Goal: Task Accomplishment & Management: Use online tool/utility

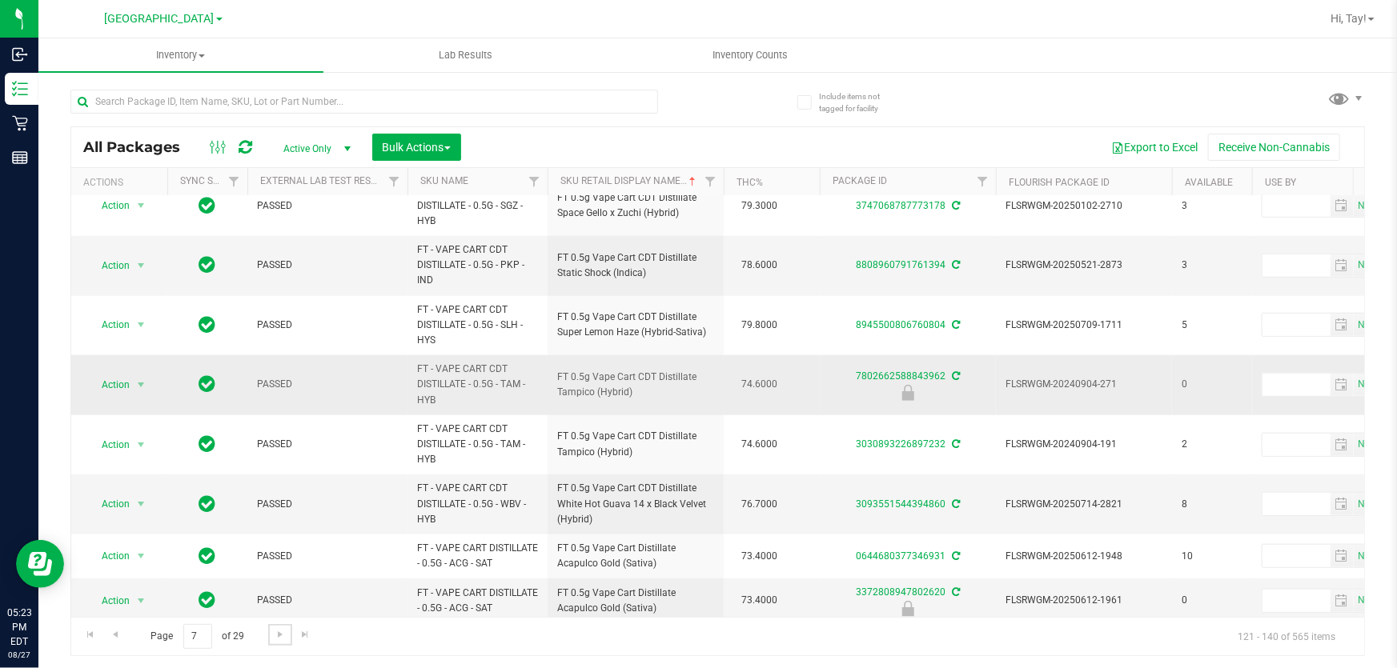
scroll to position [752, 0]
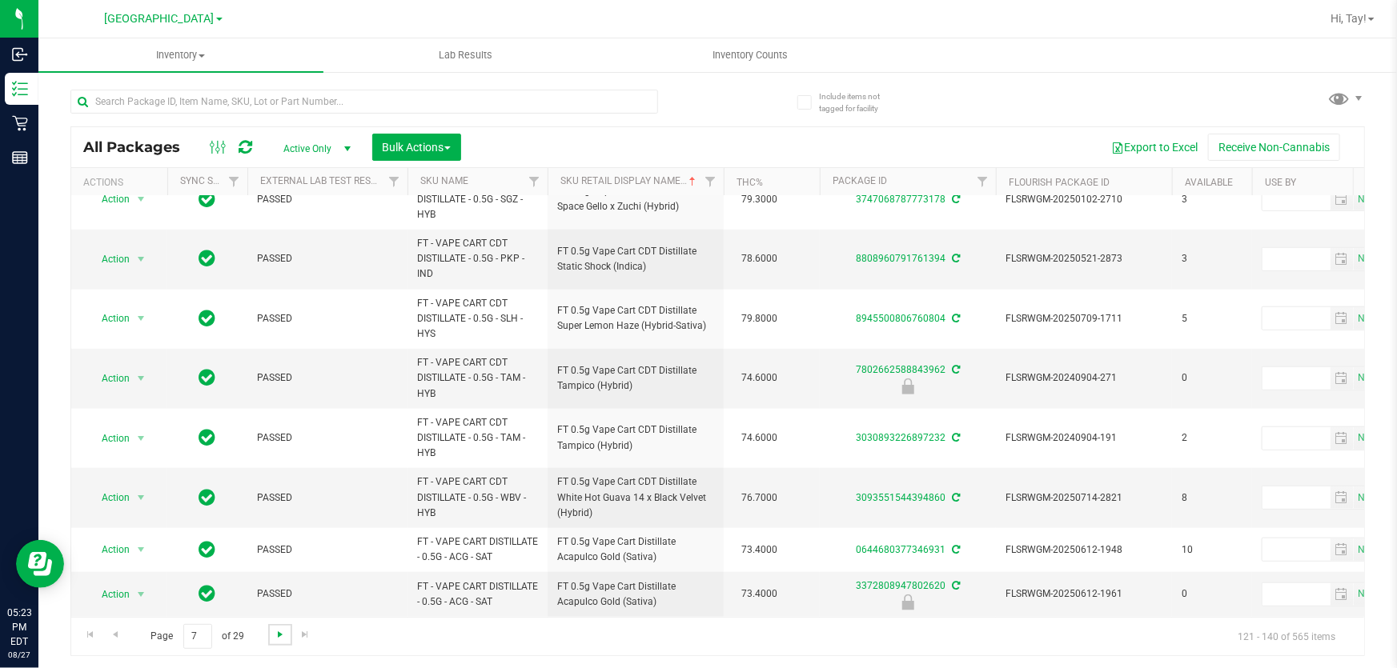
click at [278, 635] on span "Go to the next page" at bounding box center [280, 634] width 13 height 13
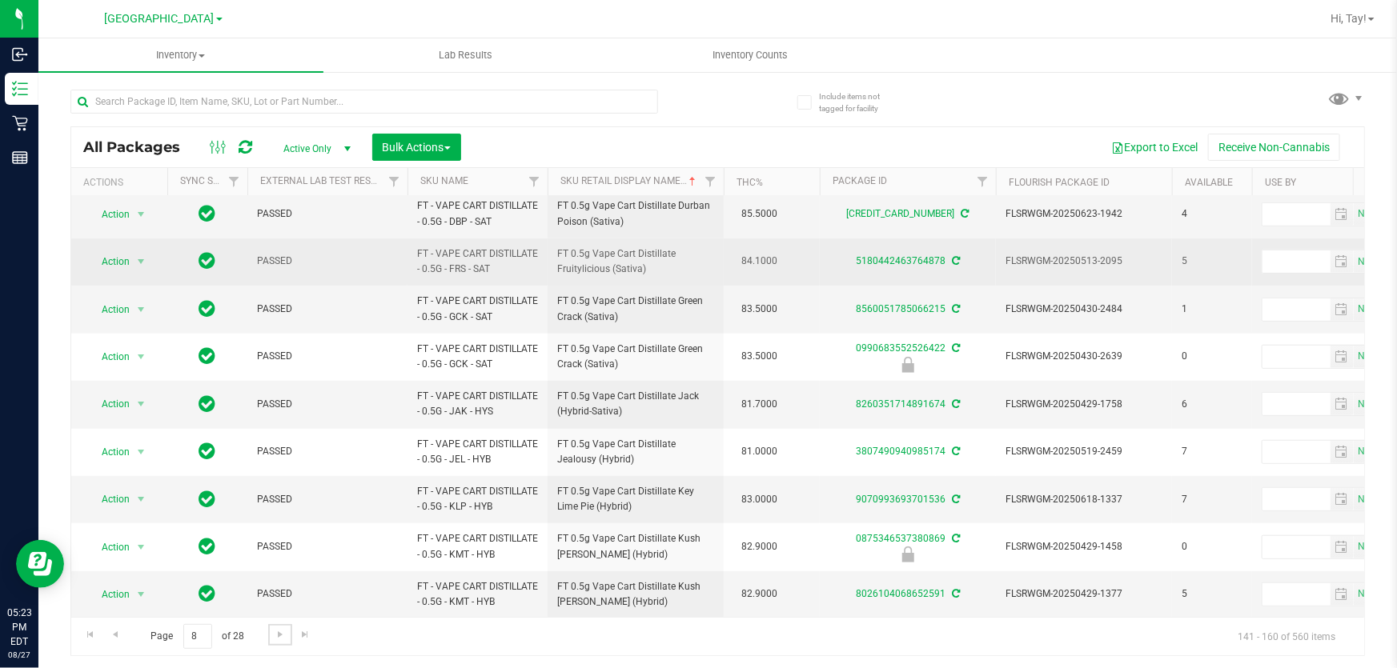
scroll to position [537, 0]
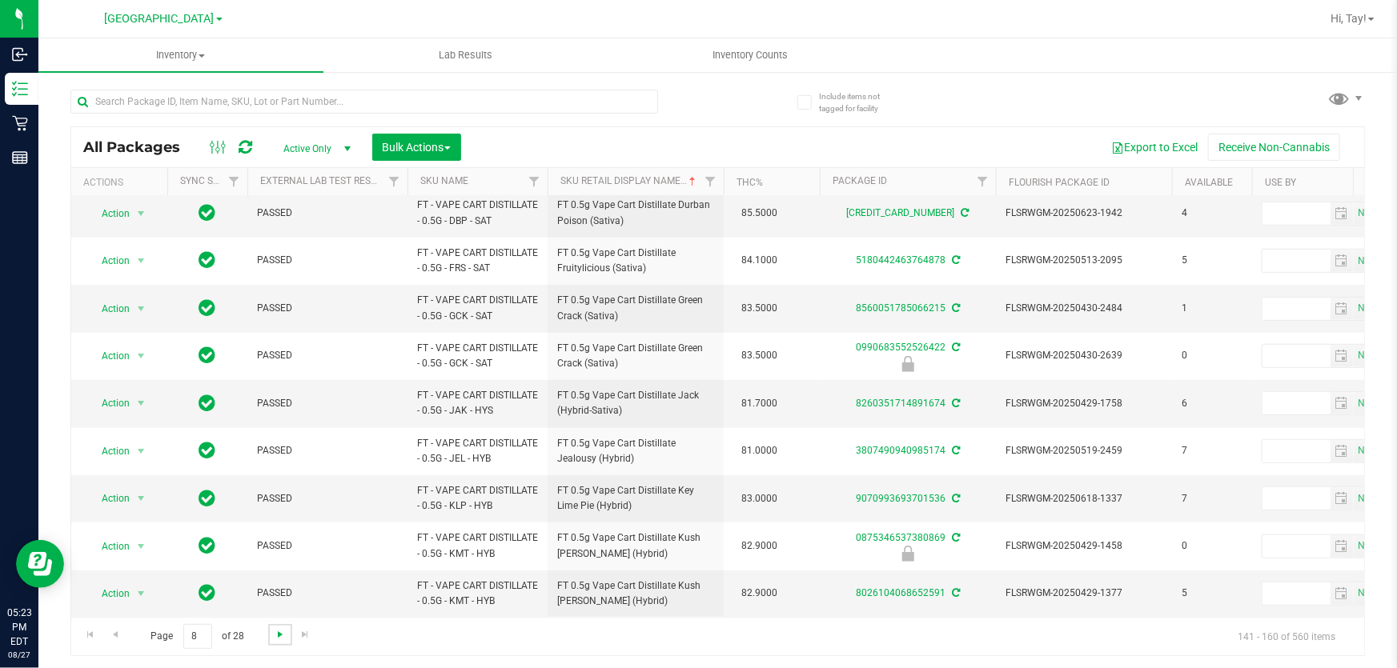
click at [281, 628] on span "Go to the next page" at bounding box center [280, 634] width 13 height 13
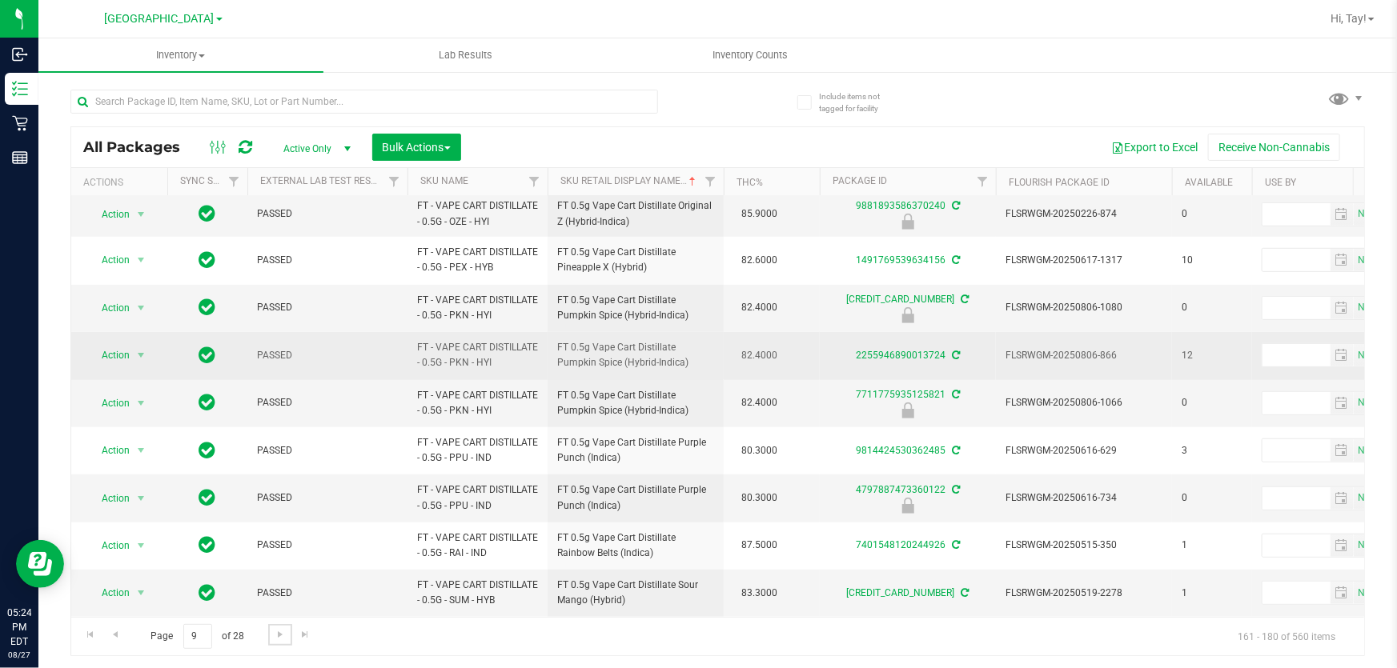
scroll to position [523, 0]
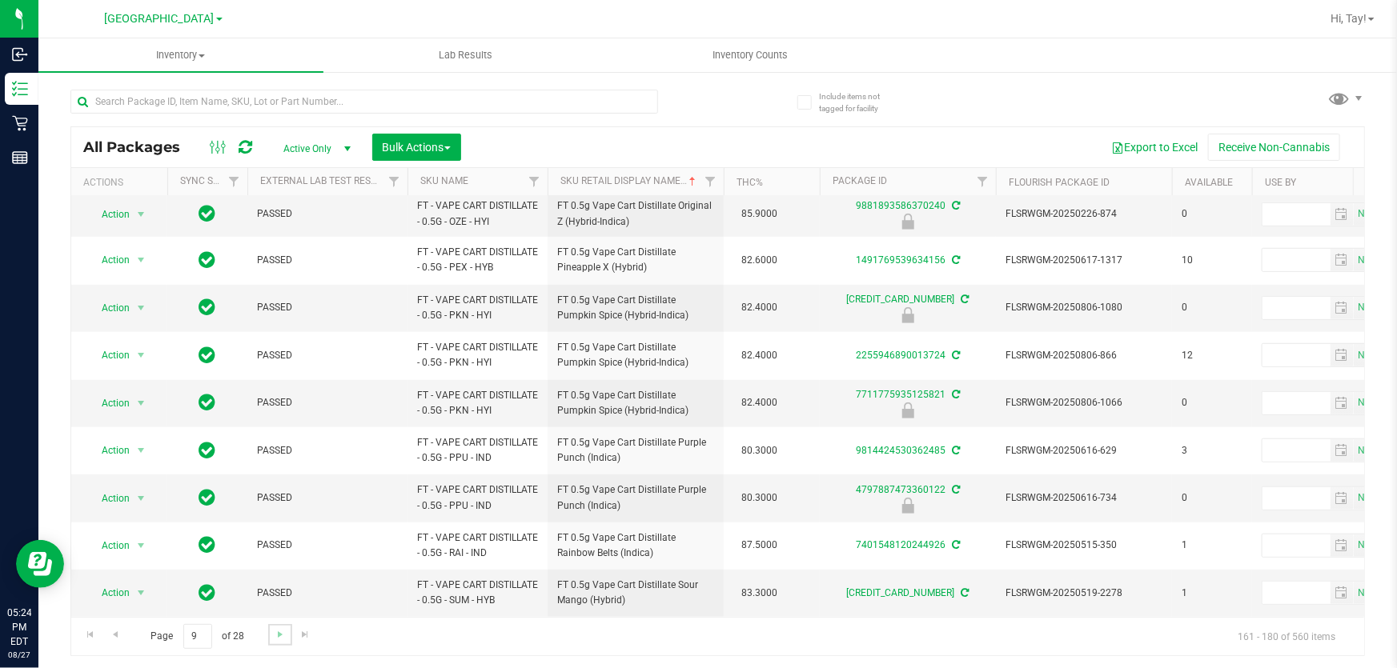
click at [286, 630] on link "Go to the next page" at bounding box center [279, 635] width 23 height 22
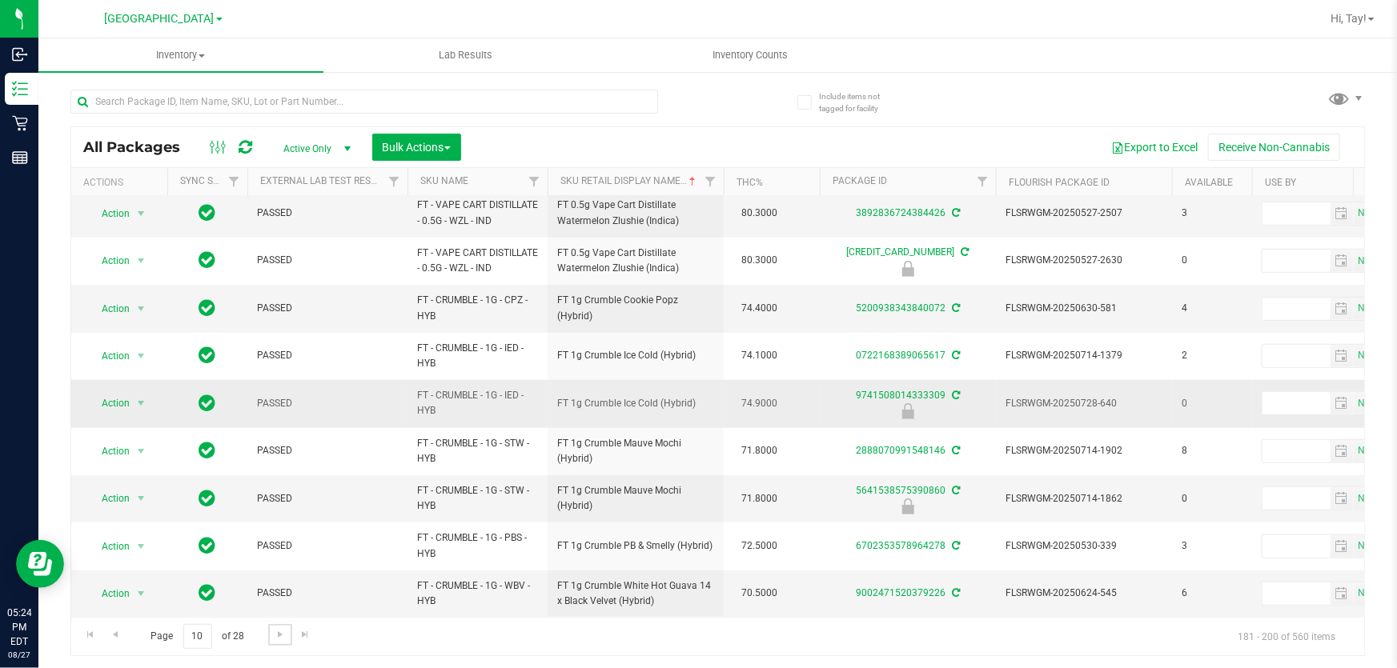
scroll to position [584, 0]
click at [285, 632] on span "Go to the next page" at bounding box center [280, 634] width 13 height 13
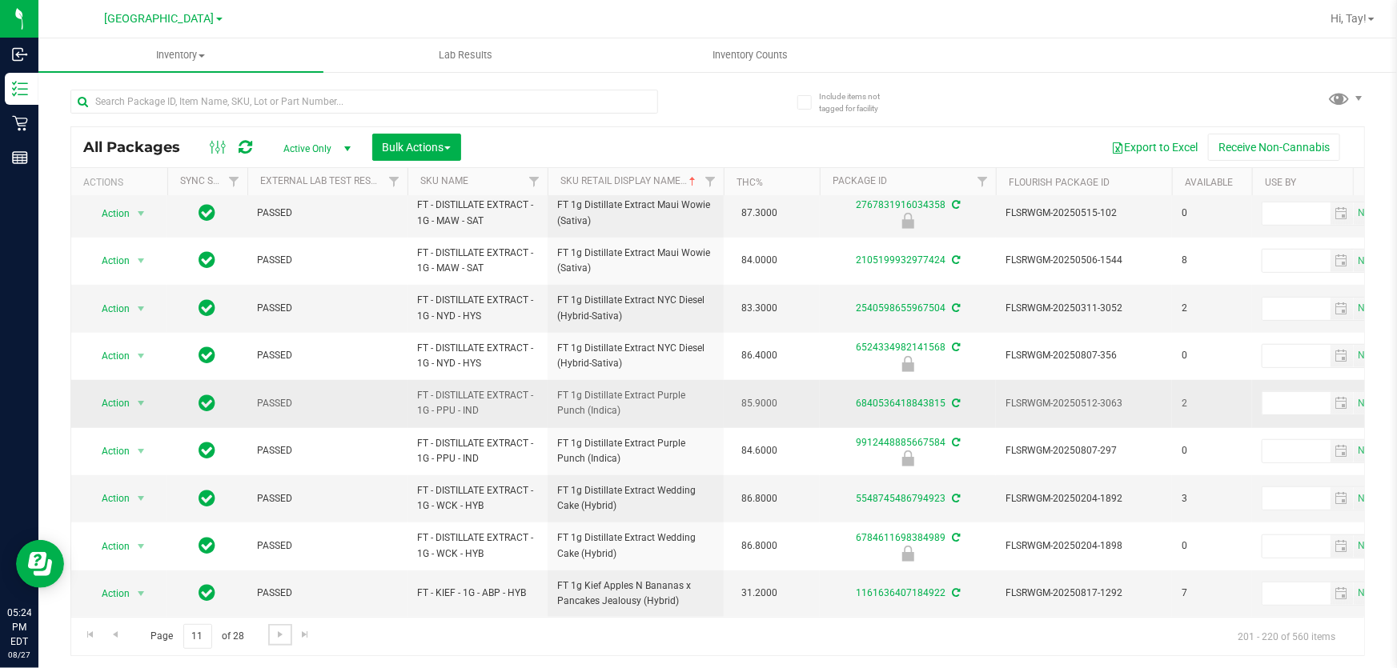
scroll to position [537, 0]
click at [280, 630] on span "Go to the next page" at bounding box center [280, 634] width 13 height 13
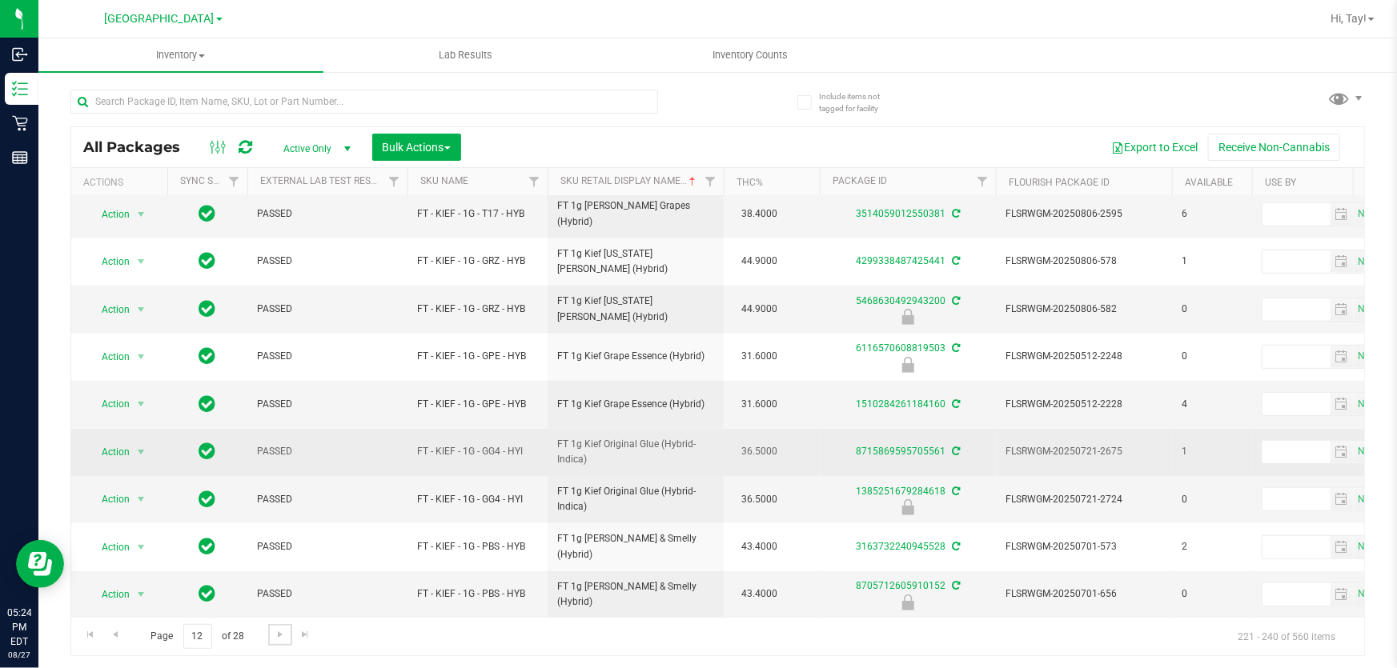
scroll to position [537, 0]
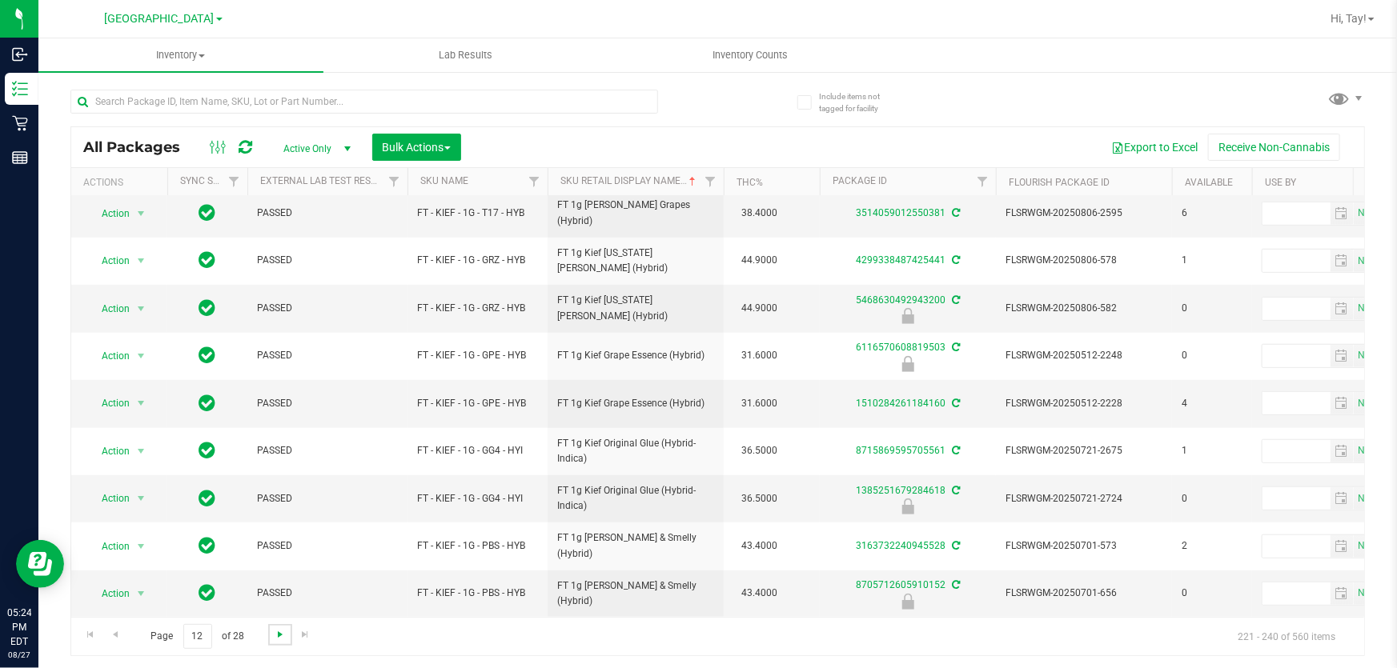
click at [277, 636] on span "Go to the next page" at bounding box center [280, 634] width 13 height 13
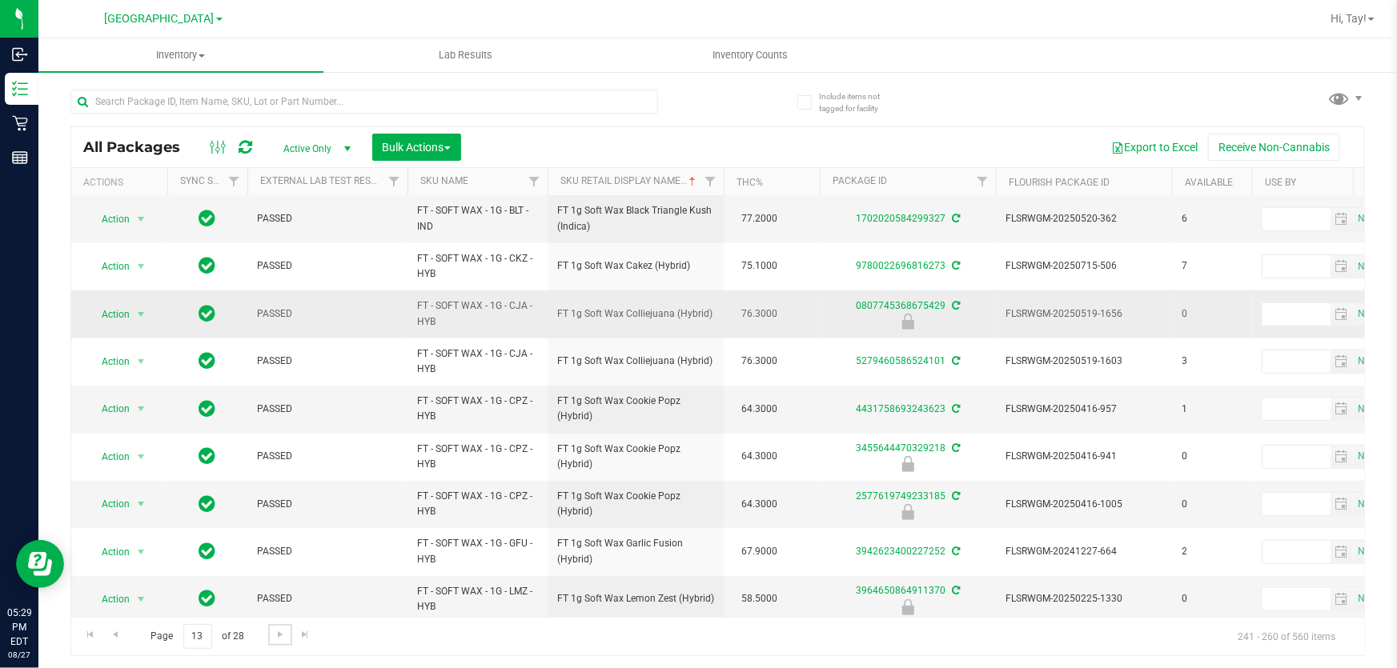
scroll to position [537, 0]
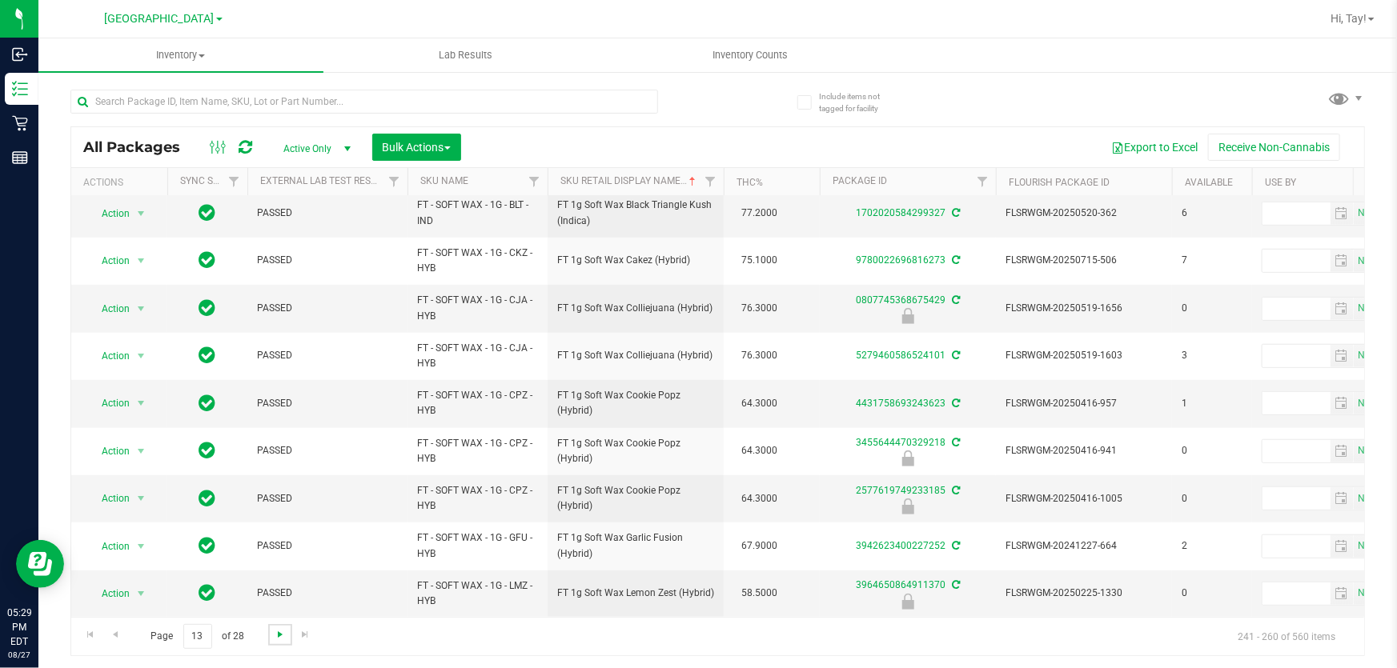
click at [277, 640] on span "Go to the next page" at bounding box center [280, 634] width 13 height 13
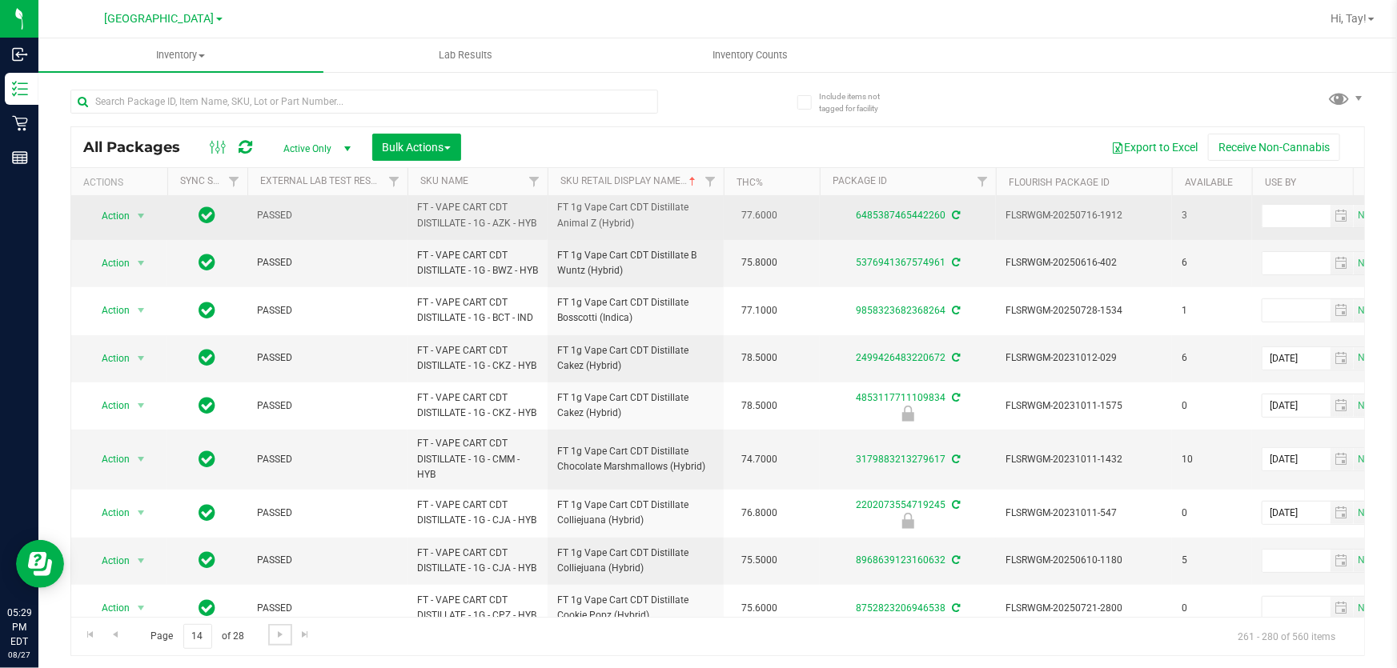
scroll to position [291, 0]
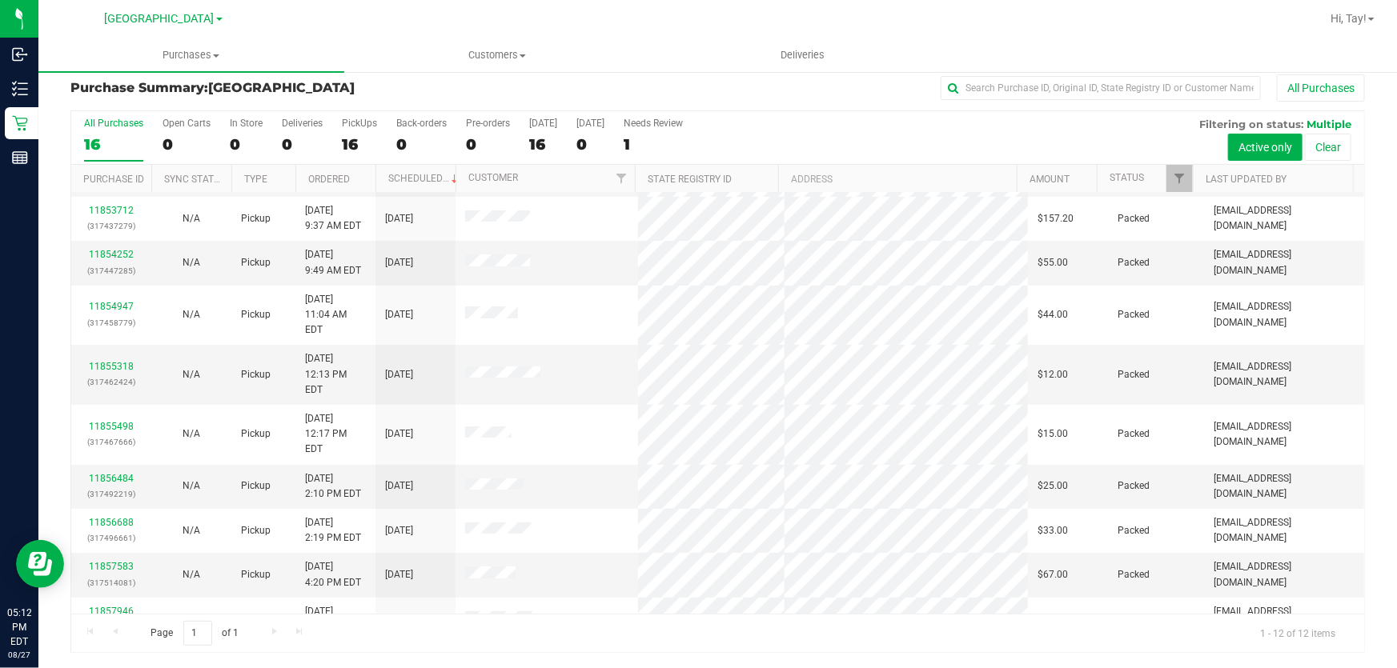
scroll to position [109, 0]
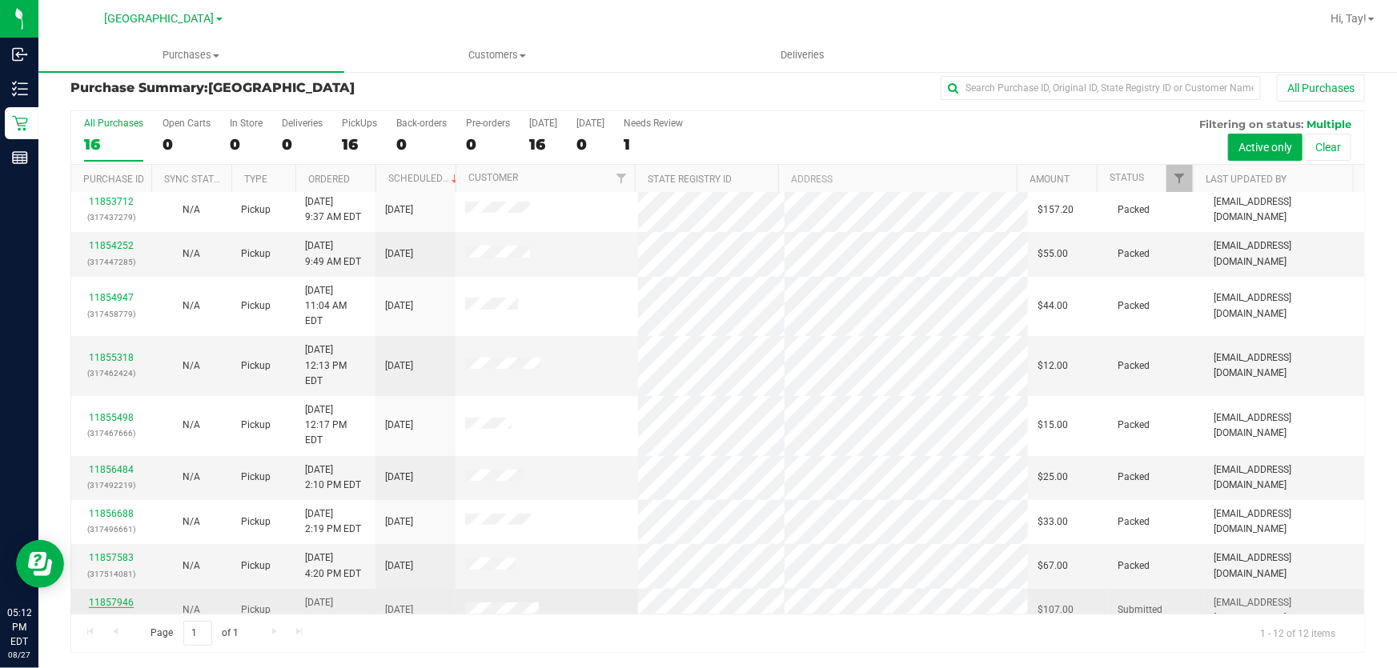
click at [122, 597] on link "11857946" at bounding box center [111, 602] width 45 height 11
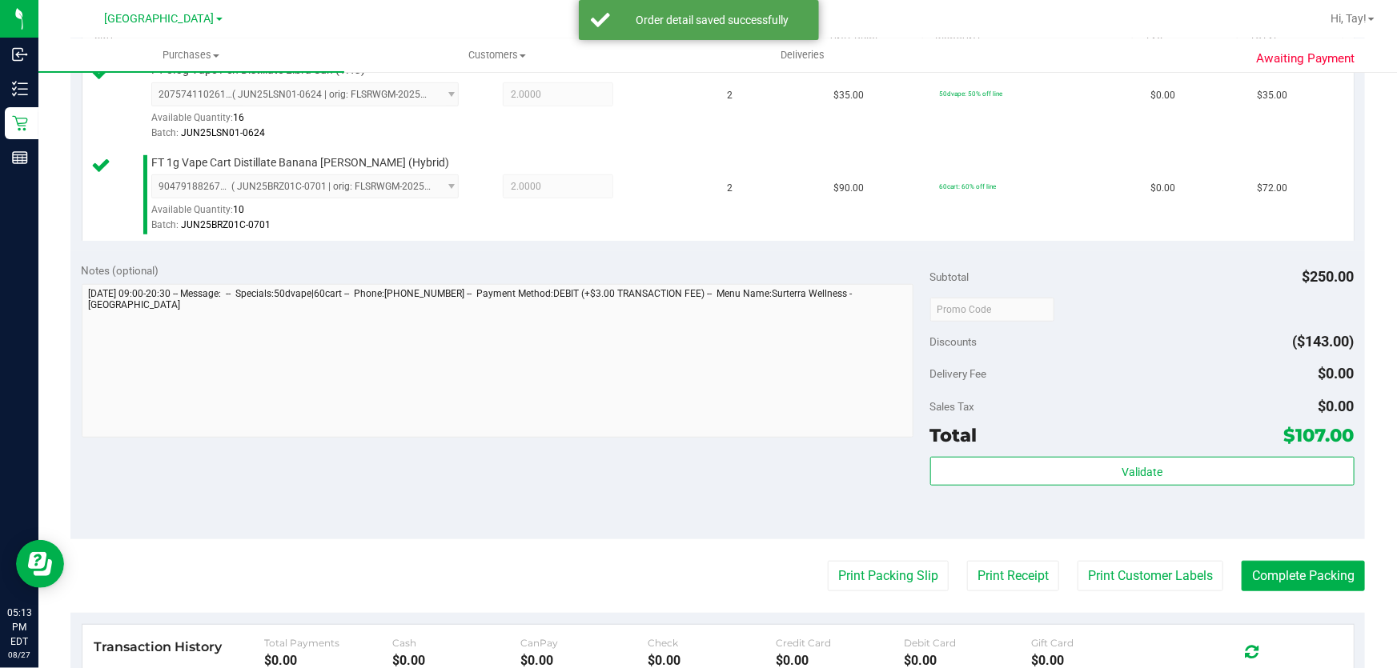
scroll to position [521, 0]
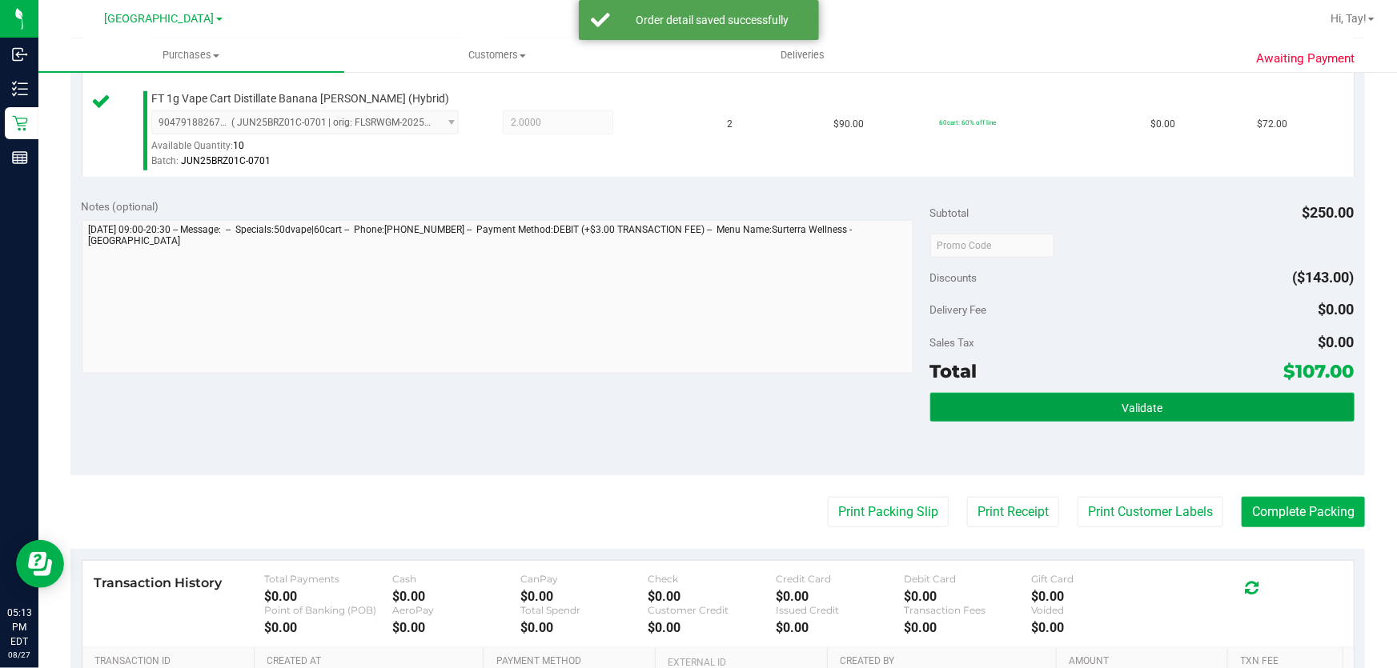
click at [1021, 400] on button "Validate" at bounding box center [1142, 407] width 424 height 29
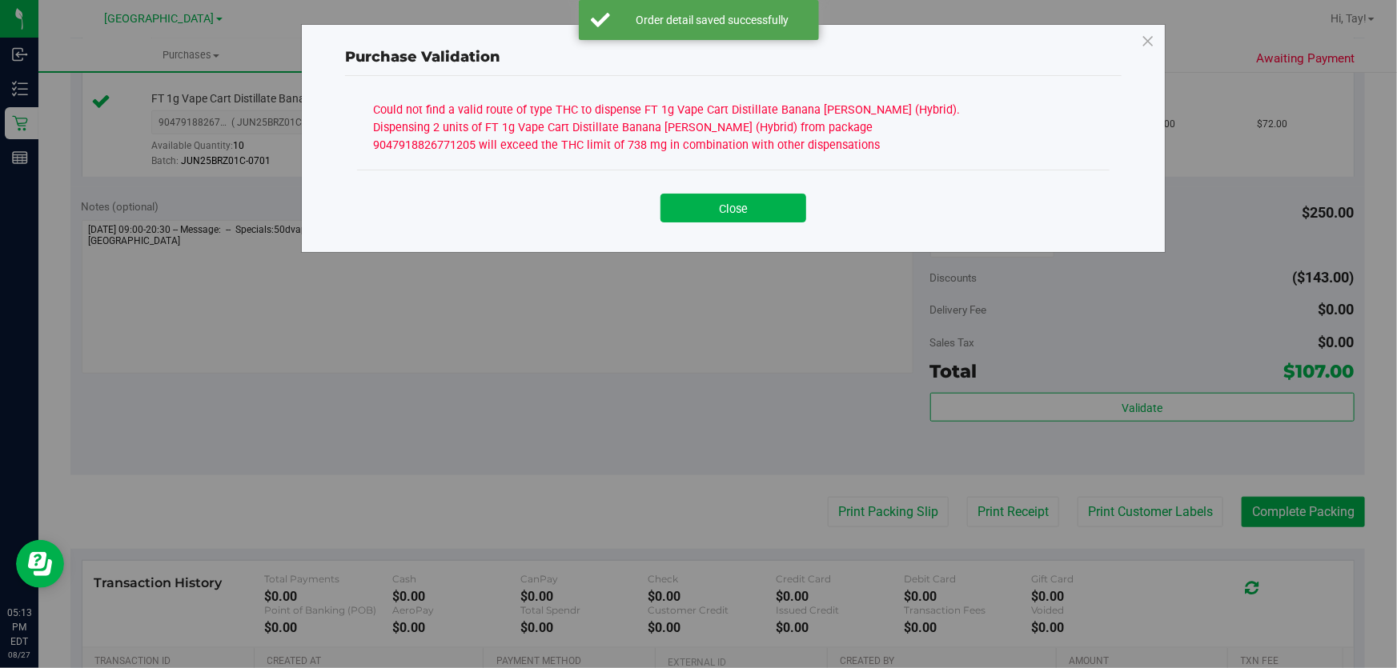
click at [854, 505] on div "Purchase Validation Could not find a valid route of type THC to dispense FT 1g …" at bounding box center [704, 334] width 1409 height 668
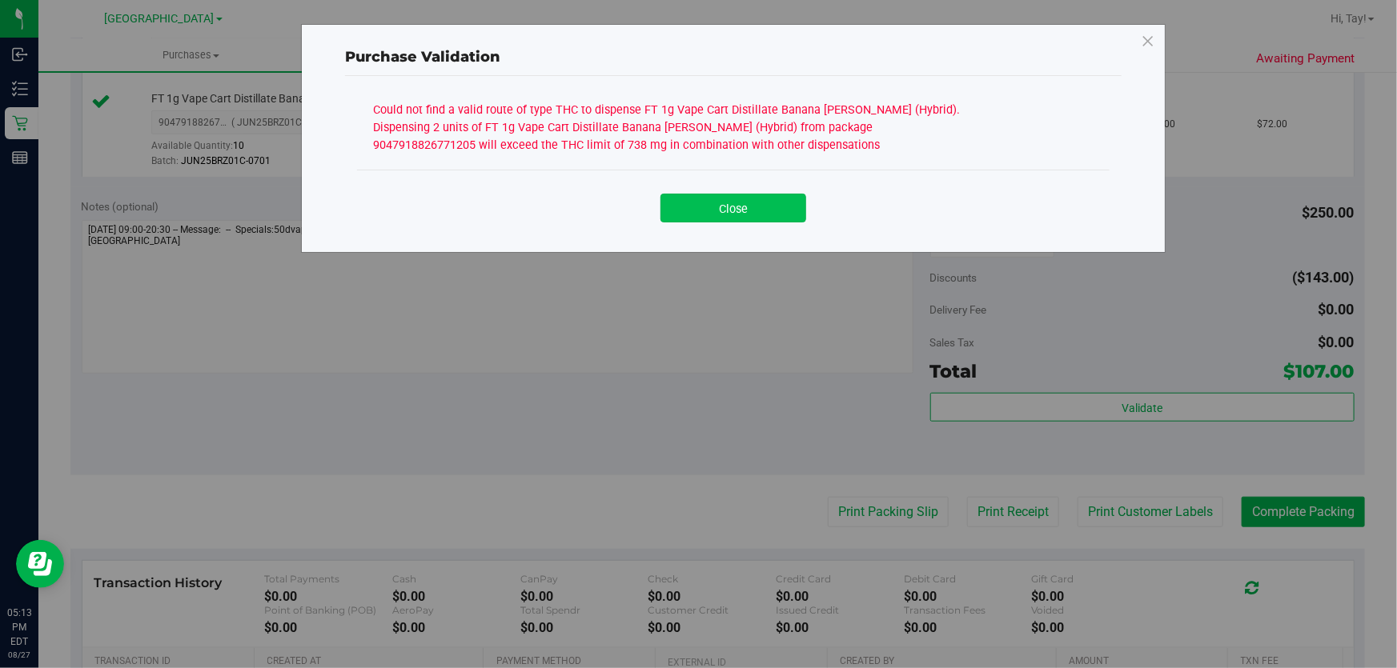
click at [728, 216] on button "Close" at bounding box center [733, 208] width 146 height 29
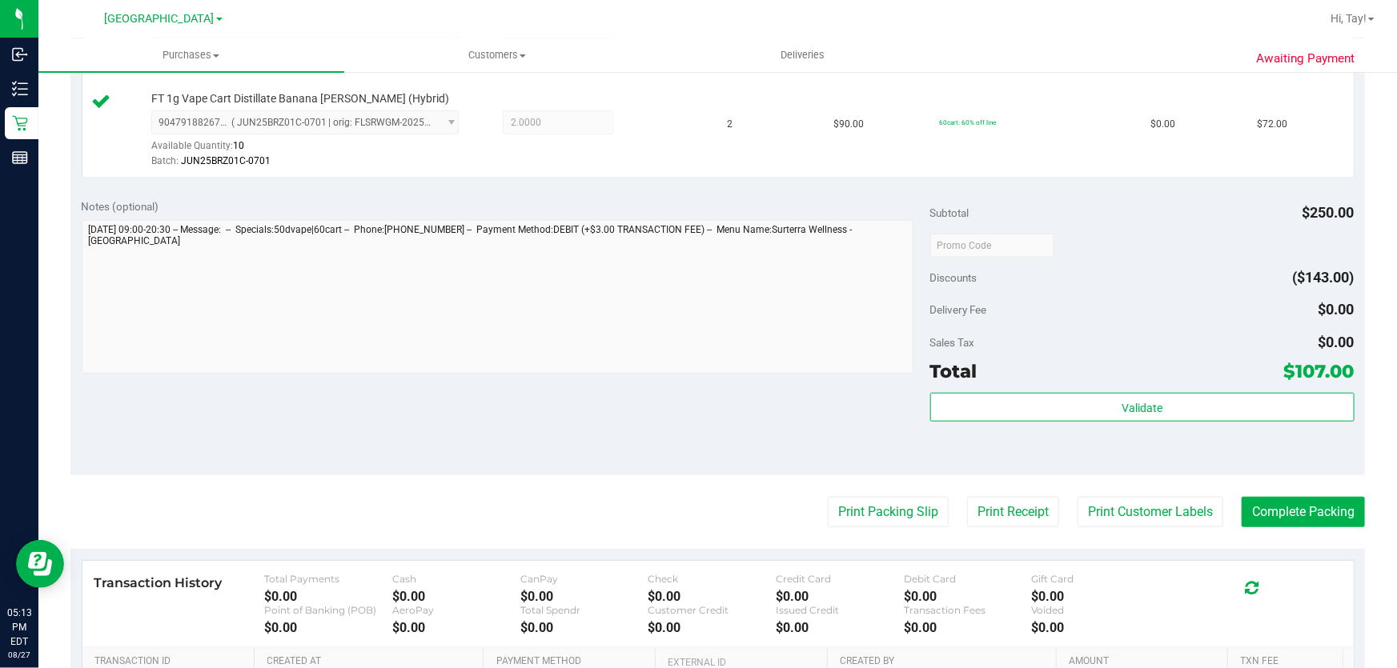
scroll to position [231, 0]
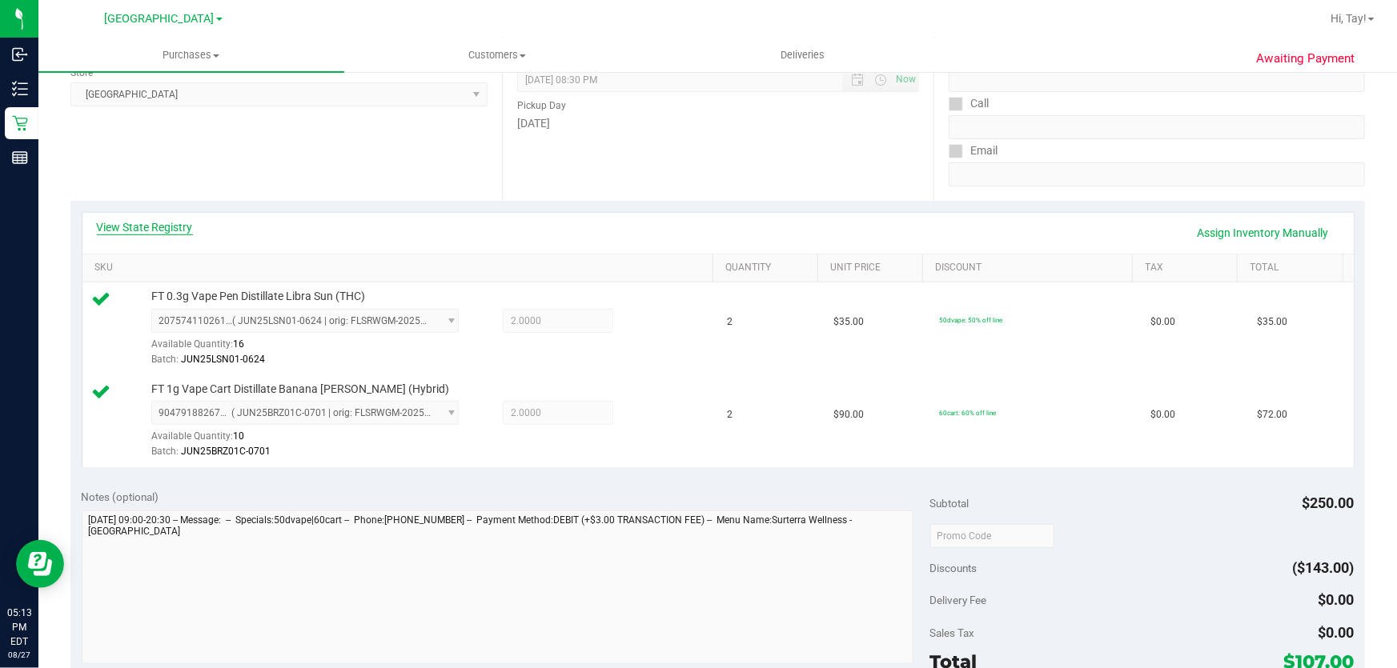
click at [167, 225] on link "View State Registry" at bounding box center [145, 227] width 96 height 16
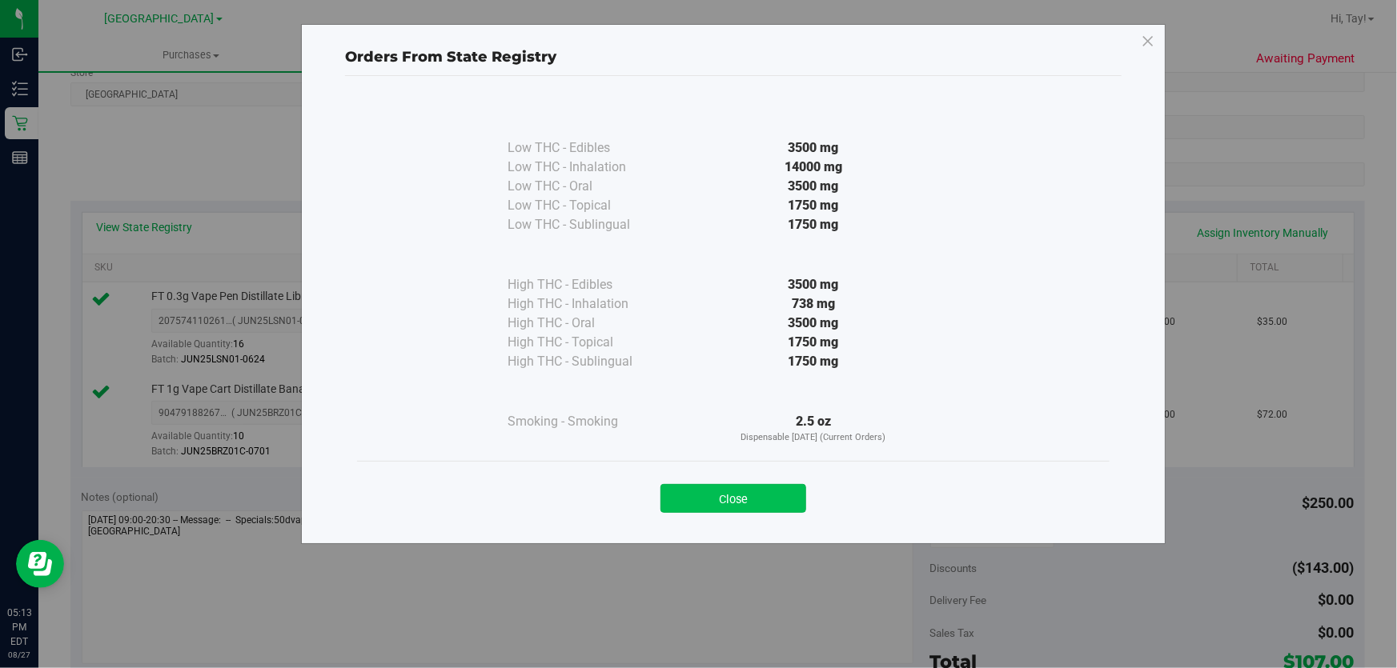
click at [745, 503] on button "Close" at bounding box center [733, 498] width 146 height 29
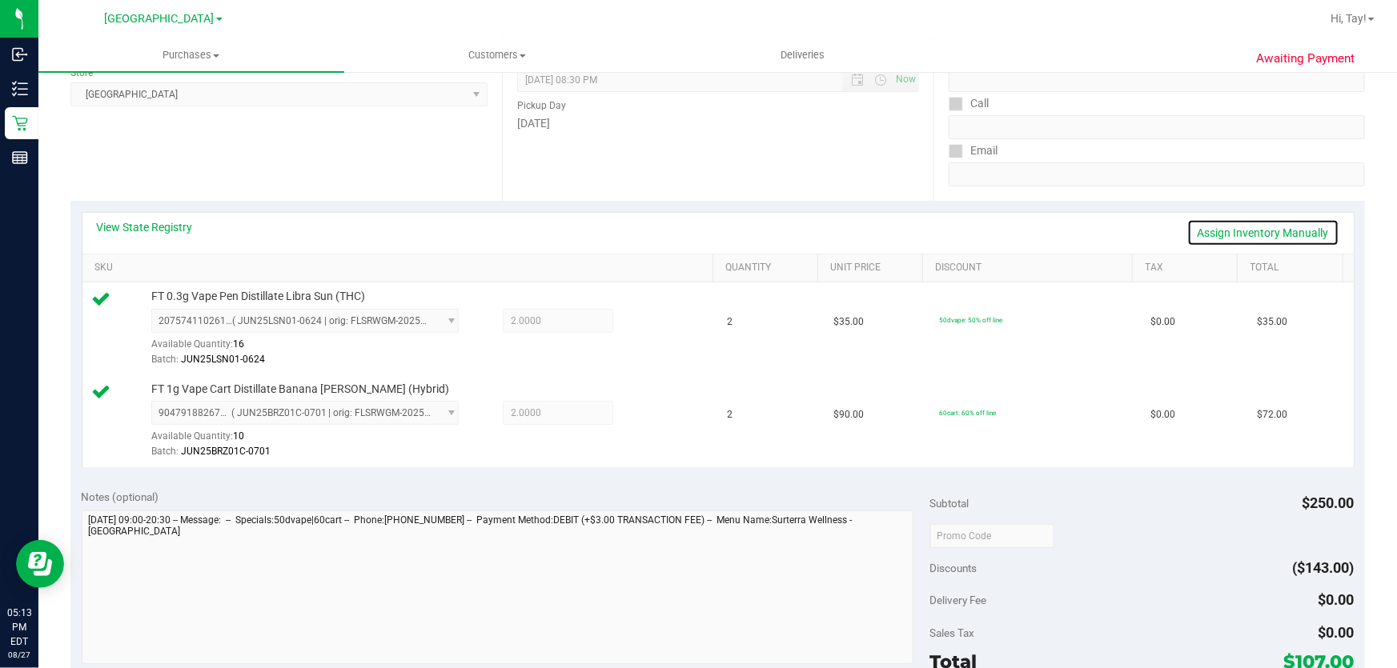
click at [1197, 232] on link "Assign Inventory Manually" at bounding box center [1263, 232] width 152 height 27
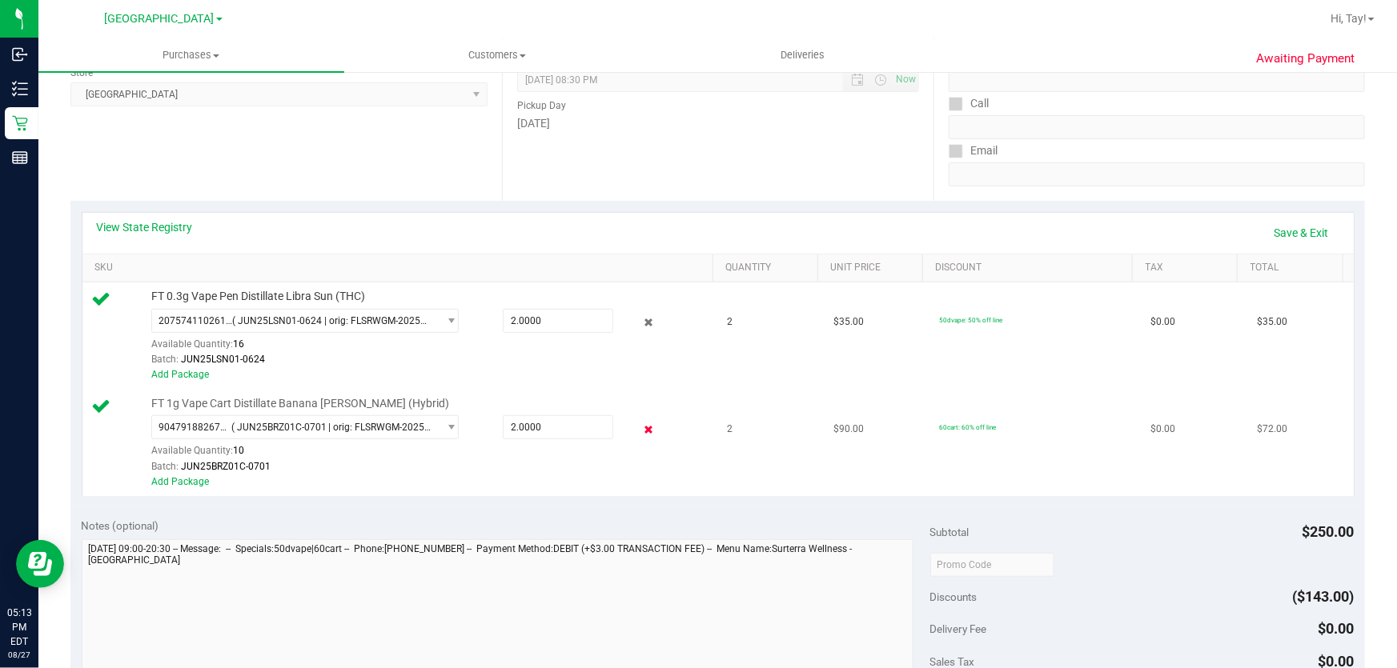
click at [641, 430] on icon at bounding box center [648, 429] width 17 height 18
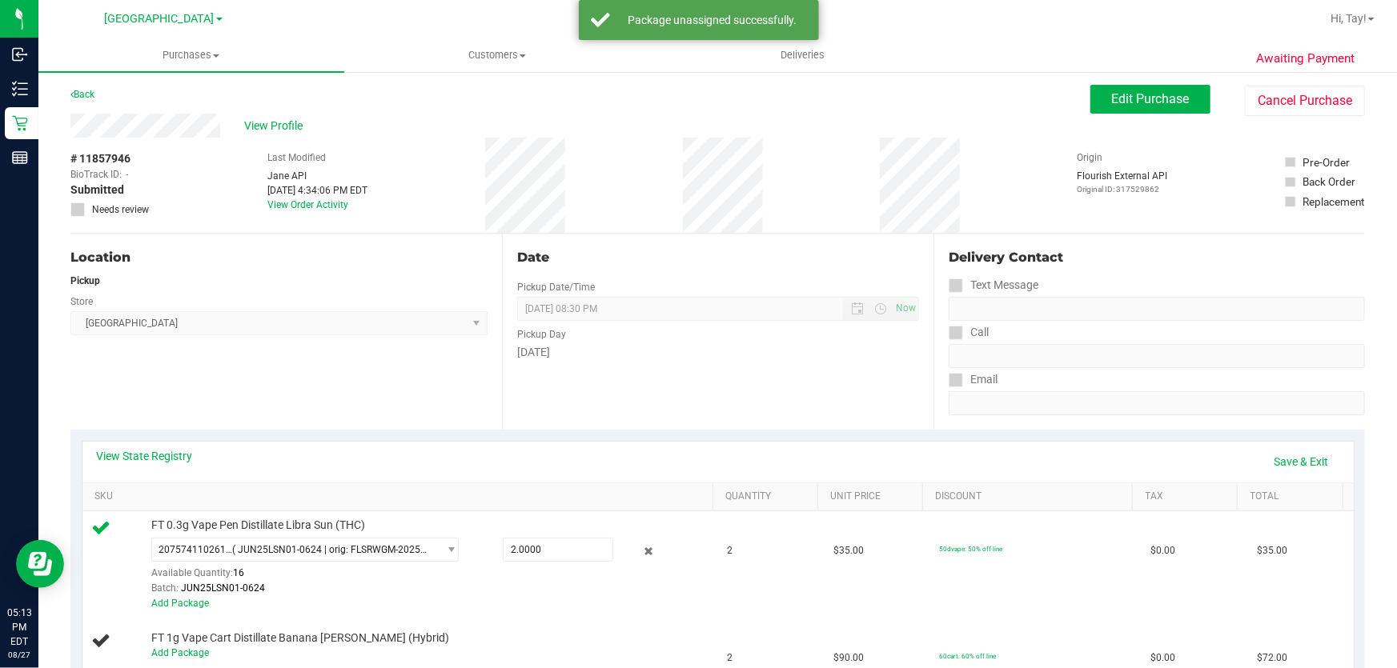
scroll to position [0, 0]
click at [1156, 110] on button "Edit Purchase" at bounding box center [1150, 100] width 120 height 29
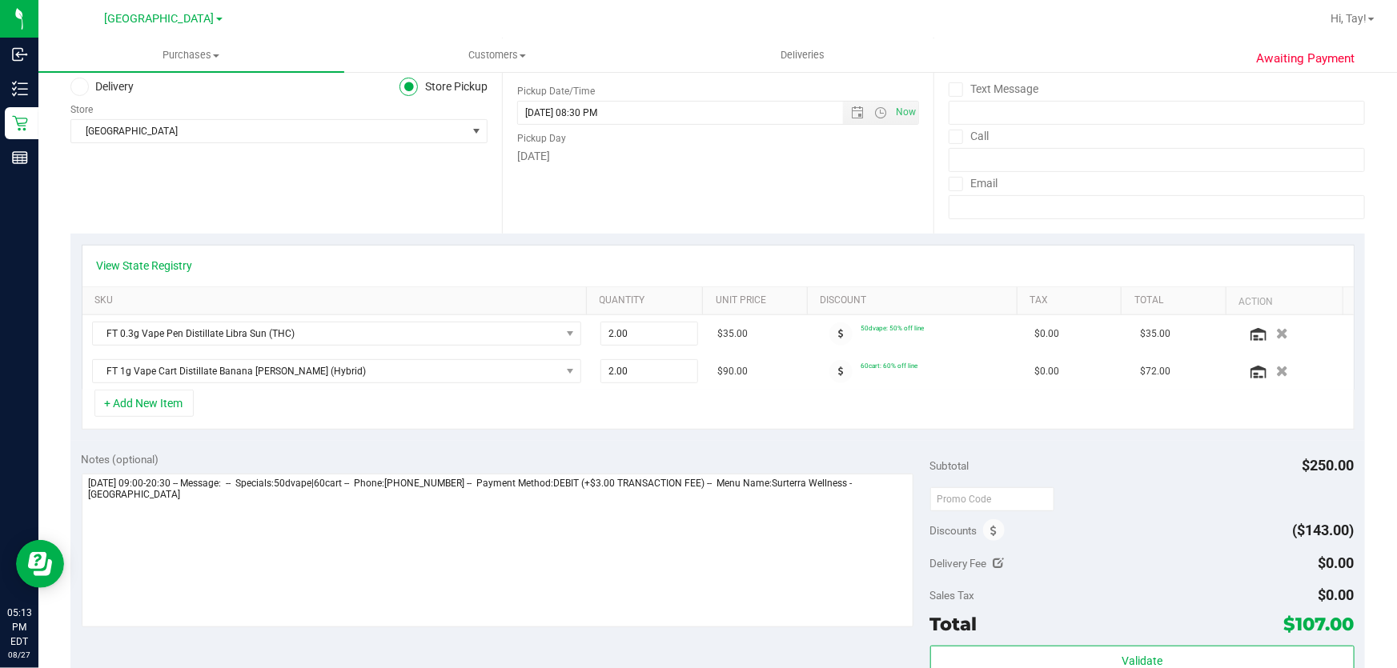
scroll to position [218, 0]
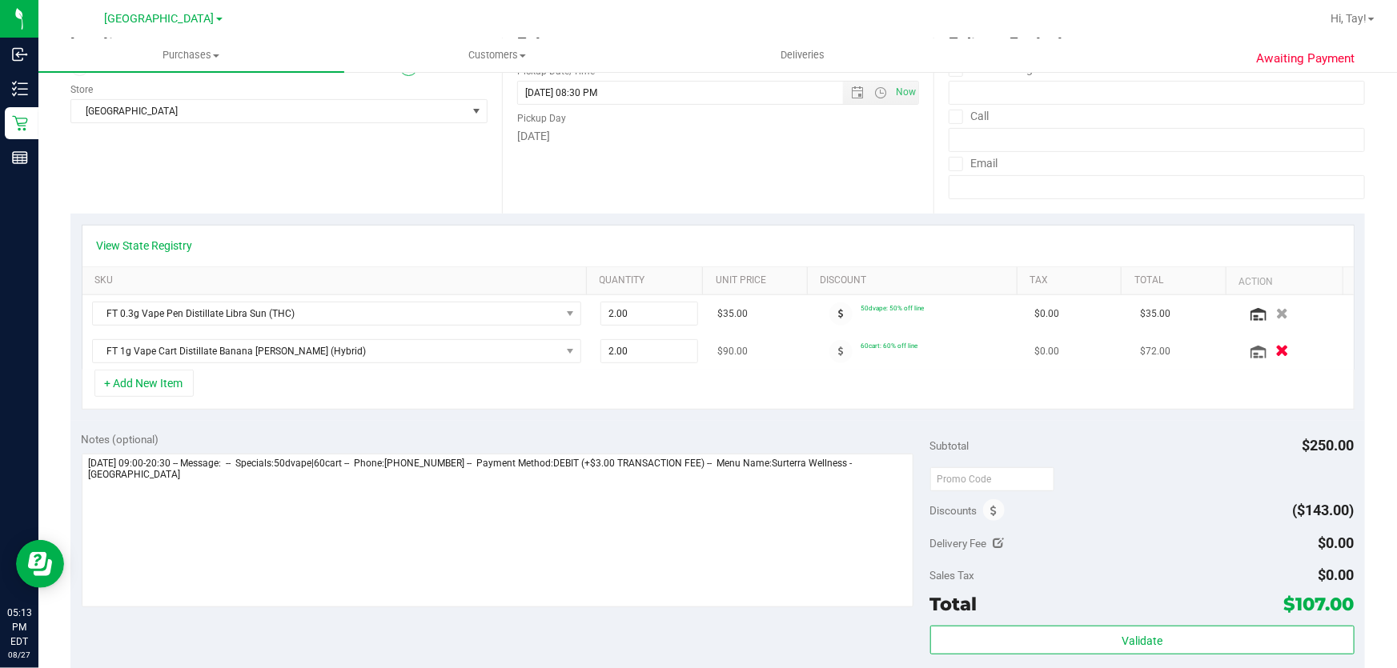
click at [1275, 351] on icon "button" at bounding box center [1282, 352] width 14 height 12
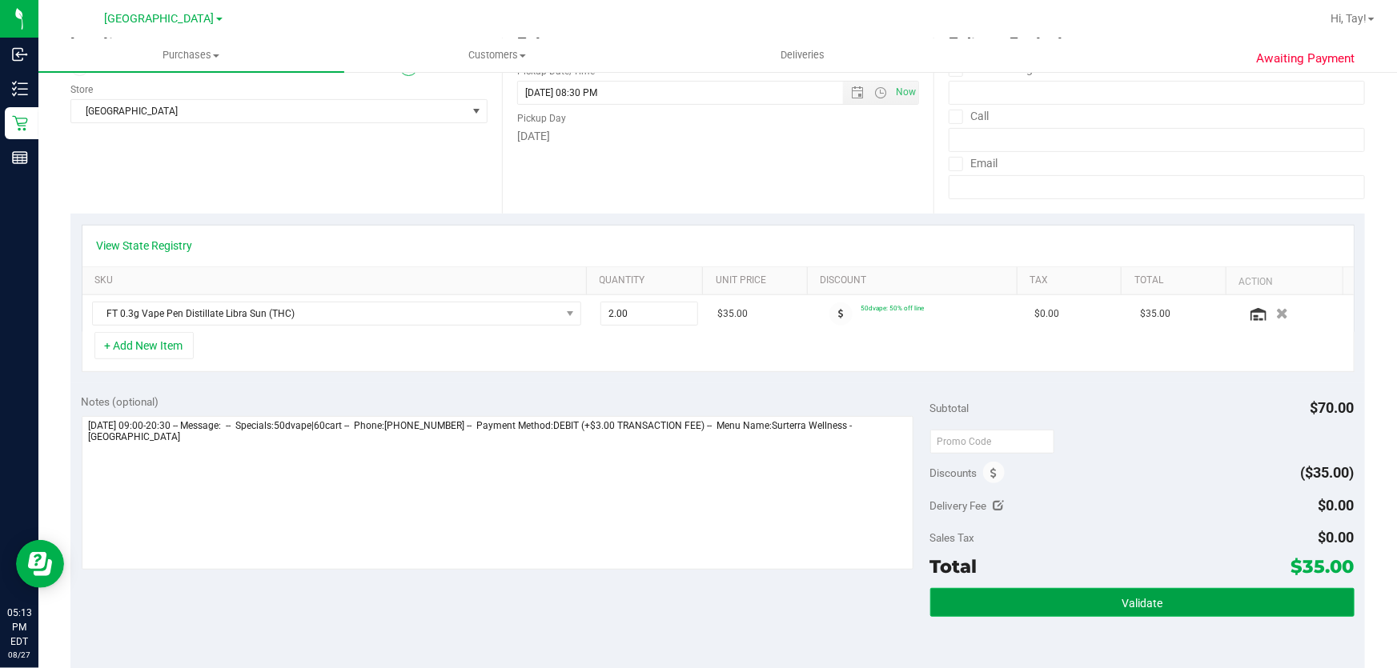
click at [1046, 610] on button "Validate" at bounding box center [1142, 602] width 424 height 29
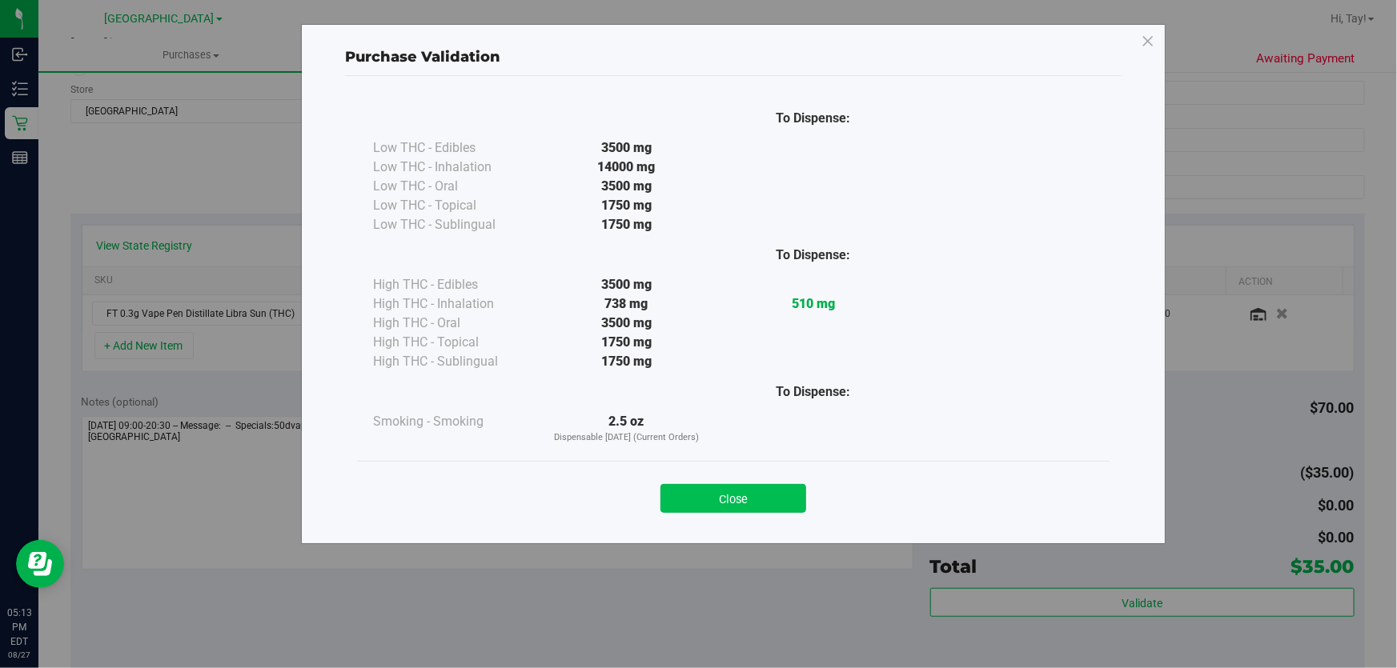
click at [743, 503] on button "Close" at bounding box center [733, 498] width 146 height 29
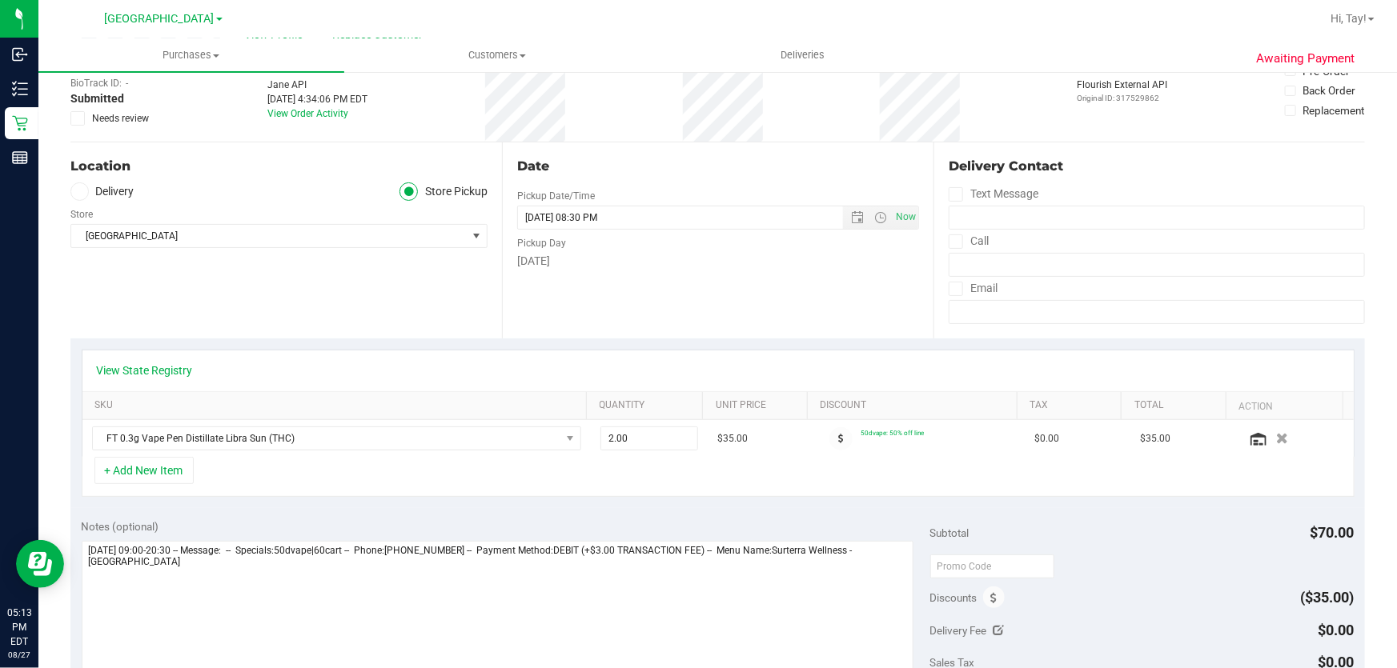
scroll to position [0, 0]
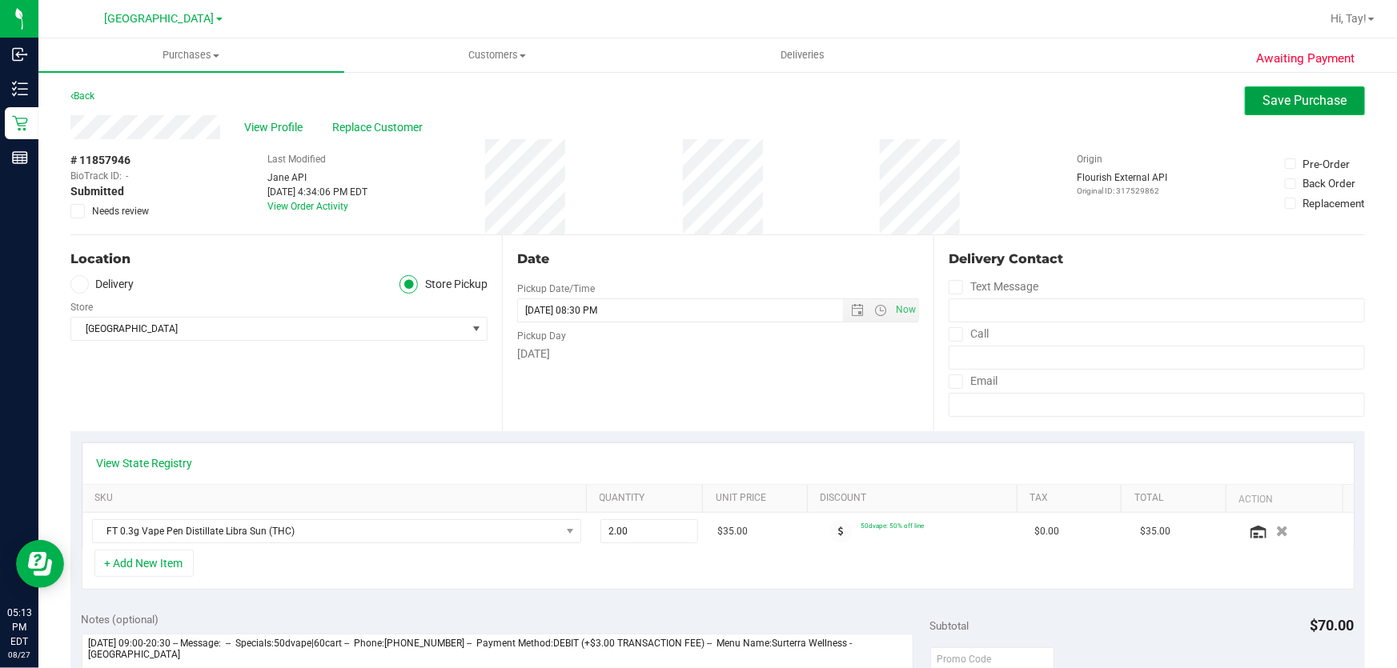
click at [1283, 97] on span "Save Purchase" at bounding box center [1305, 100] width 84 height 15
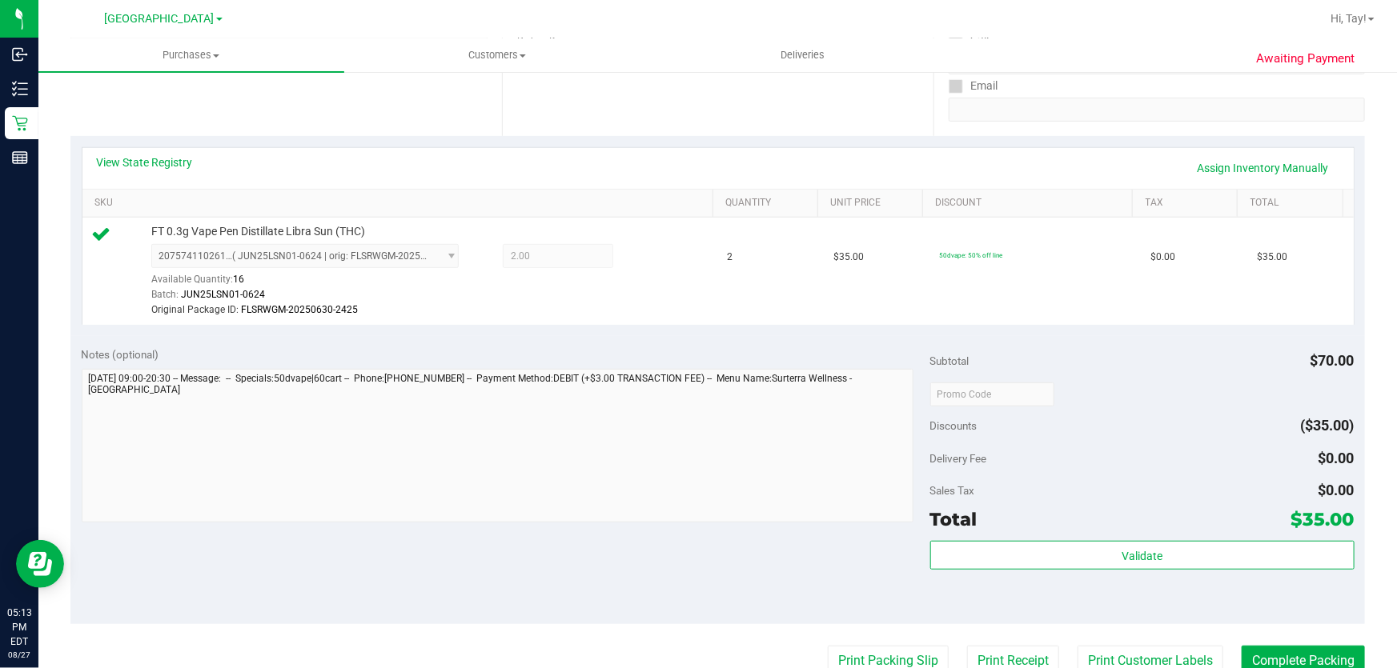
scroll to position [363, 0]
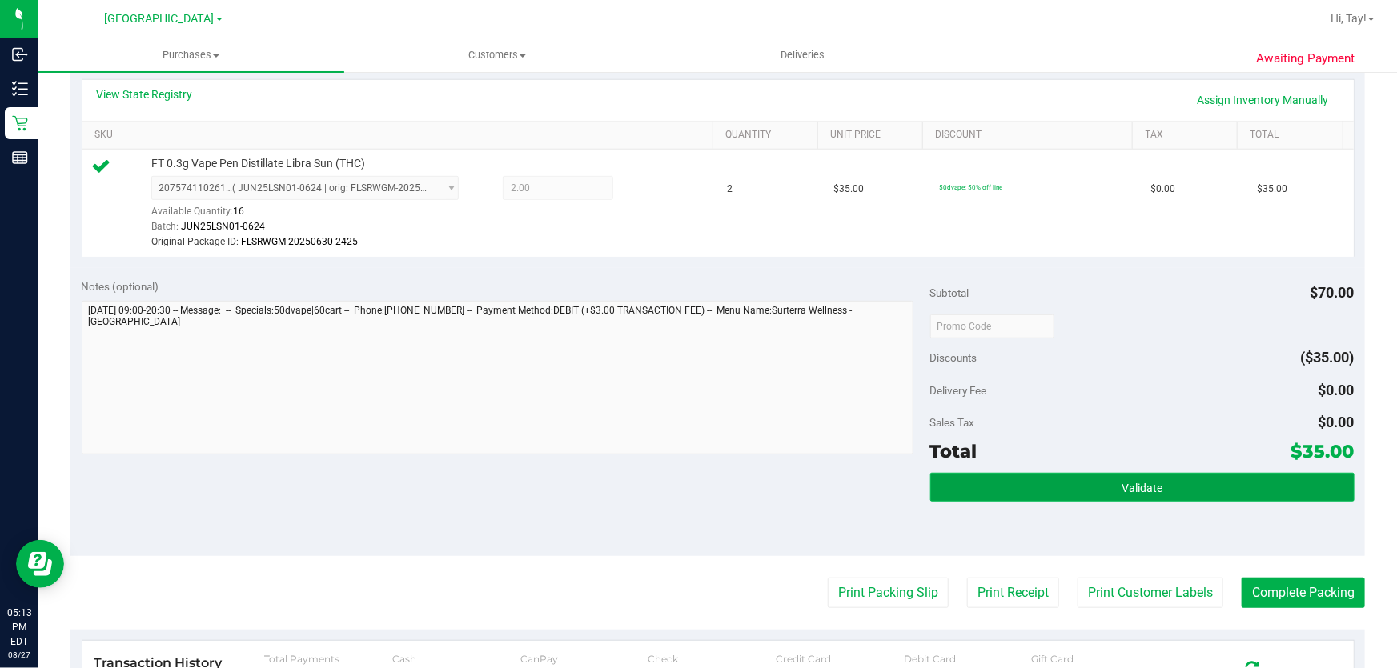
click at [1042, 490] on button "Validate" at bounding box center [1142, 487] width 424 height 29
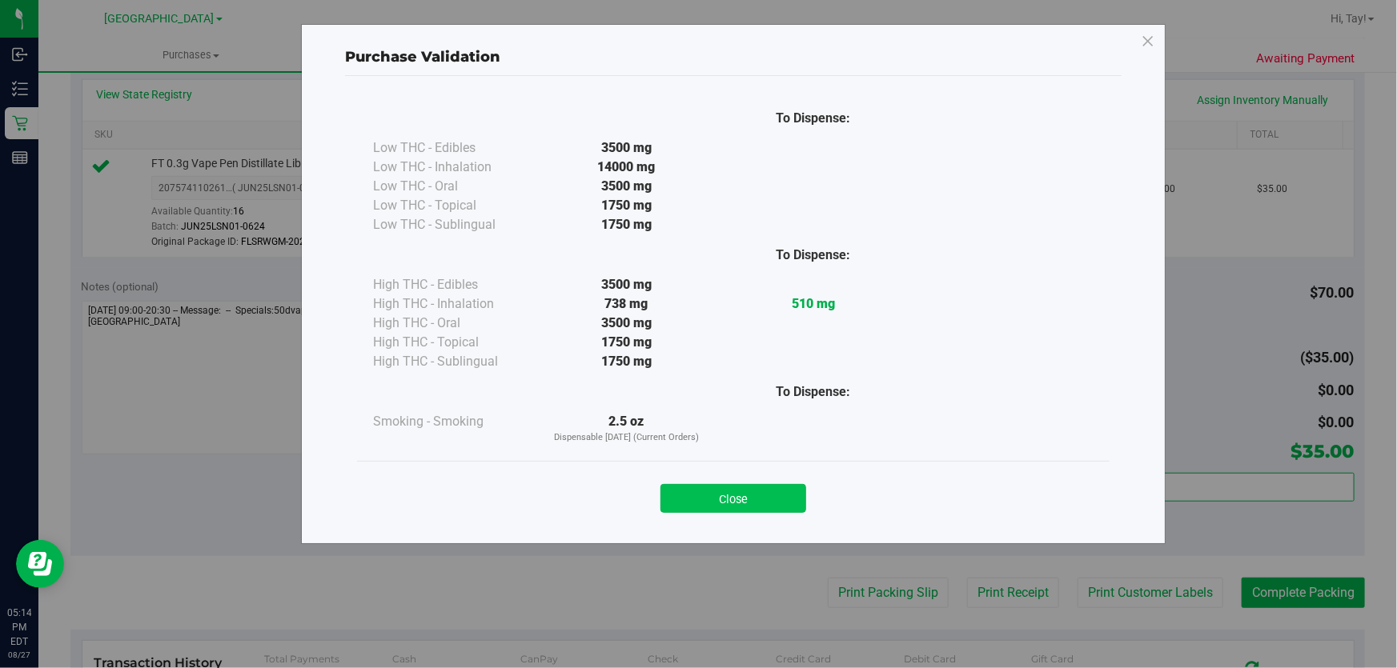
click at [753, 495] on button "Close" at bounding box center [733, 498] width 146 height 29
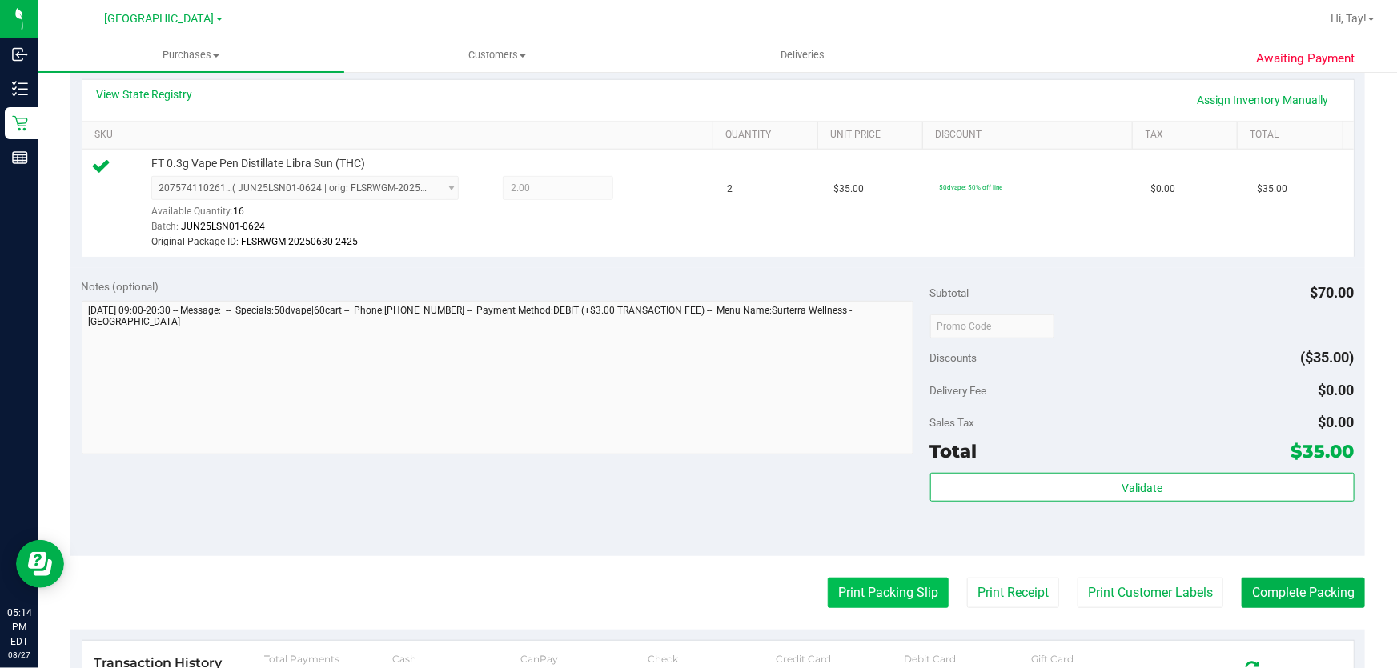
click at [889, 588] on button "Print Packing Slip" at bounding box center [888, 593] width 121 height 30
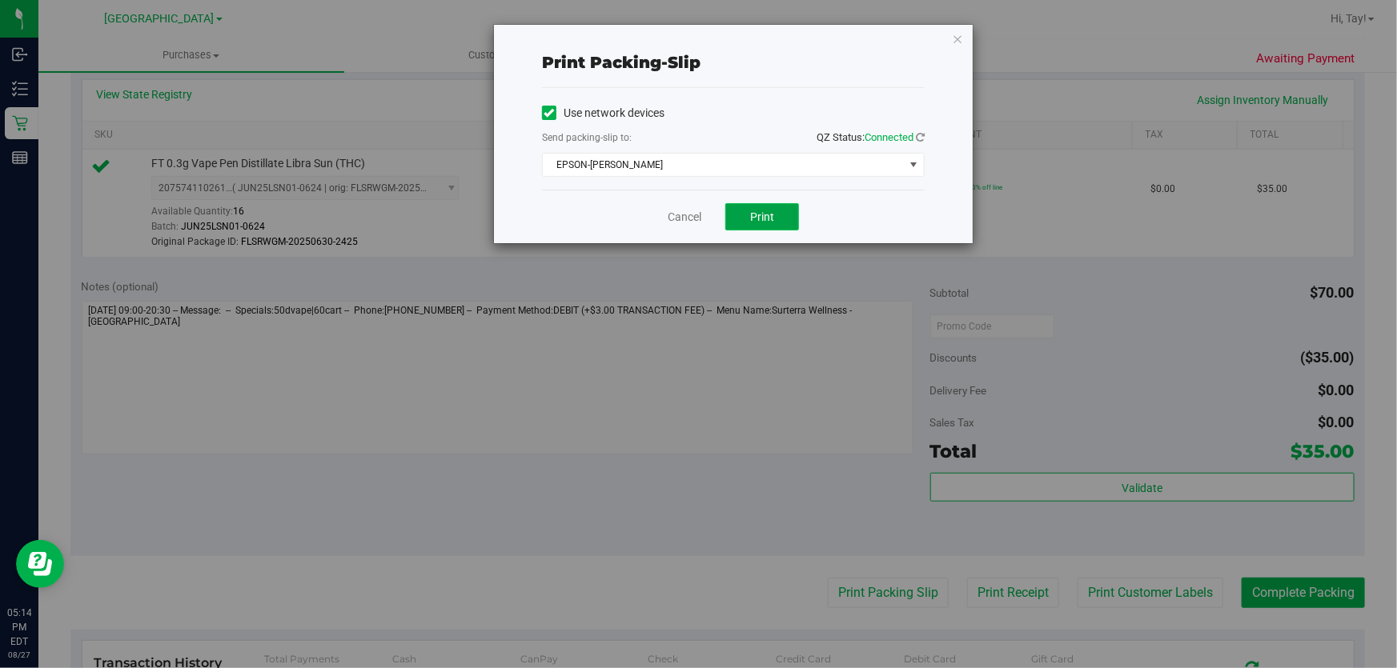
click at [772, 218] on span "Print" at bounding box center [762, 217] width 24 height 13
click at [760, 212] on span "Print" at bounding box center [762, 217] width 24 height 13
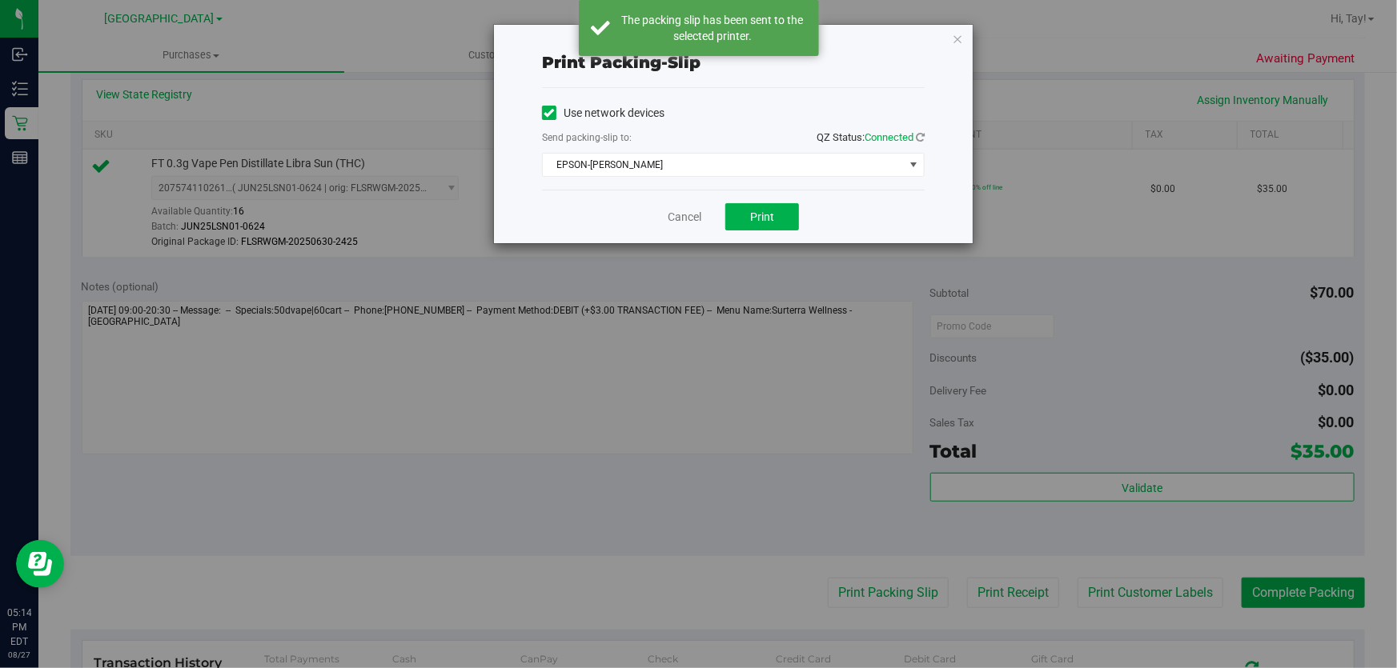
click at [708, 276] on div "Print packing-slip Use network devices Send packing-slip to: QZ Status: Connect…" at bounding box center [704, 334] width 1409 height 668
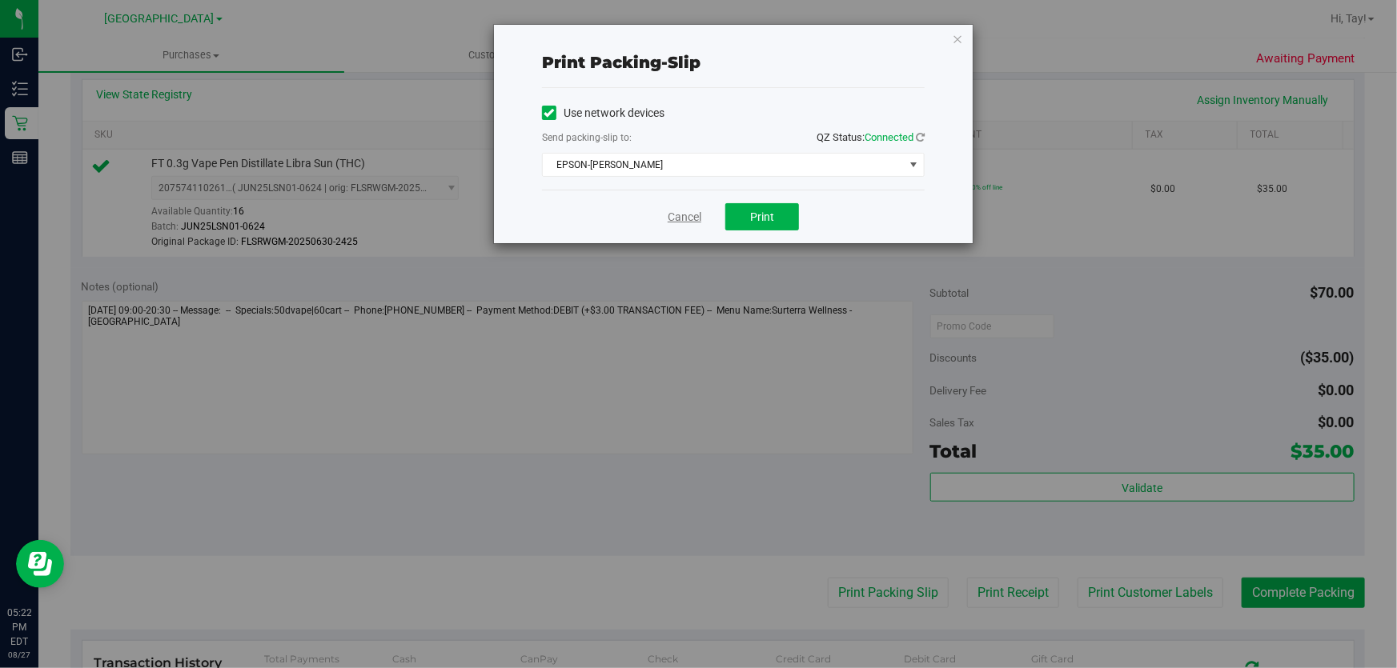
click at [680, 219] on link "Cancel" at bounding box center [685, 217] width 34 height 17
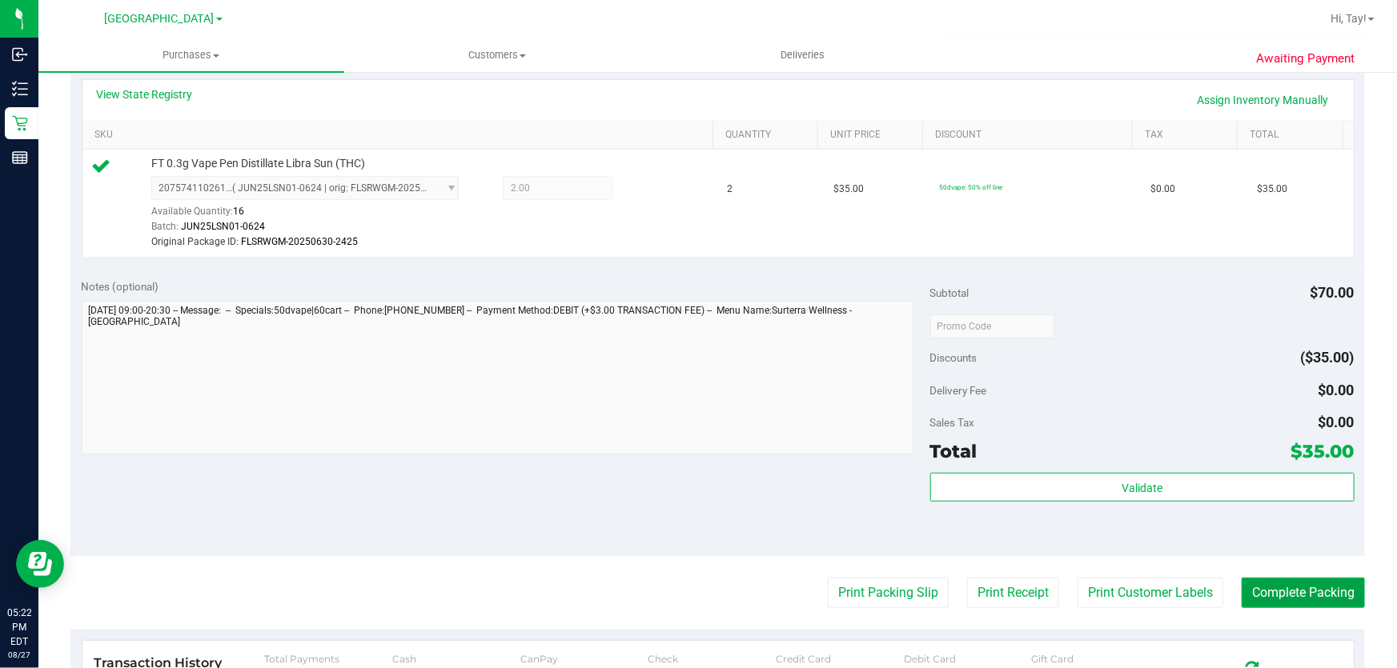
click at [1265, 585] on button "Complete Packing" at bounding box center [1302, 593] width 123 height 30
